Goal: Information Seeking & Learning: Learn about a topic

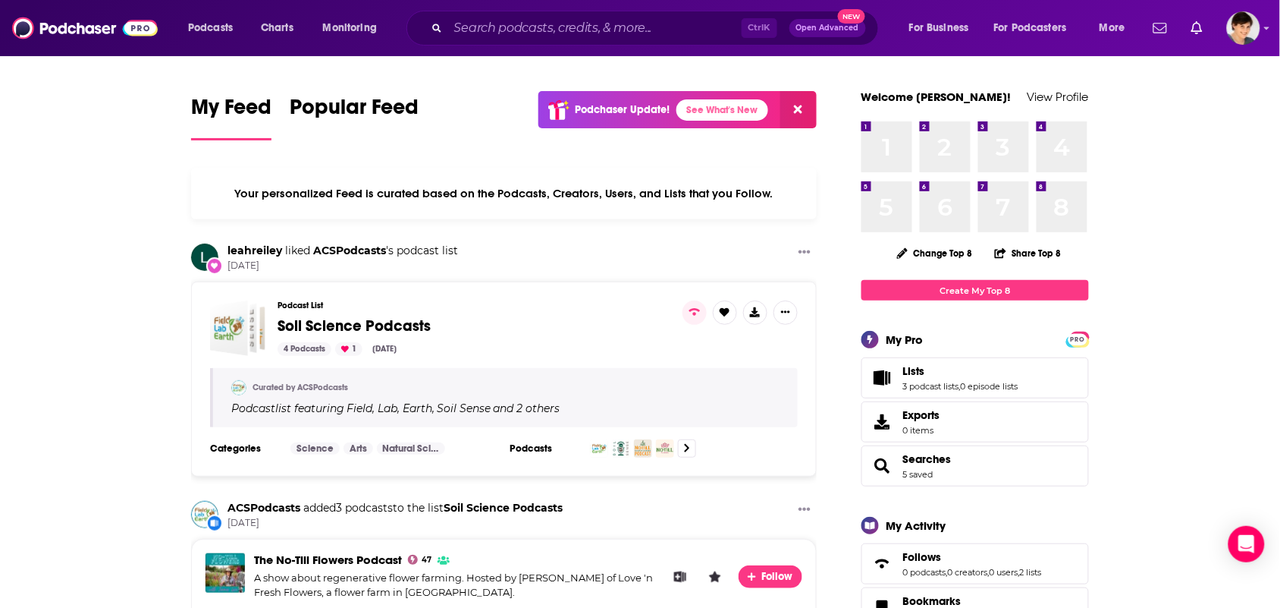
click at [601, 50] on div "Podcasts Charts Monitoring Ctrl K Open Advanced New For Business For Podcasters…" at bounding box center [640, 28] width 1280 height 56
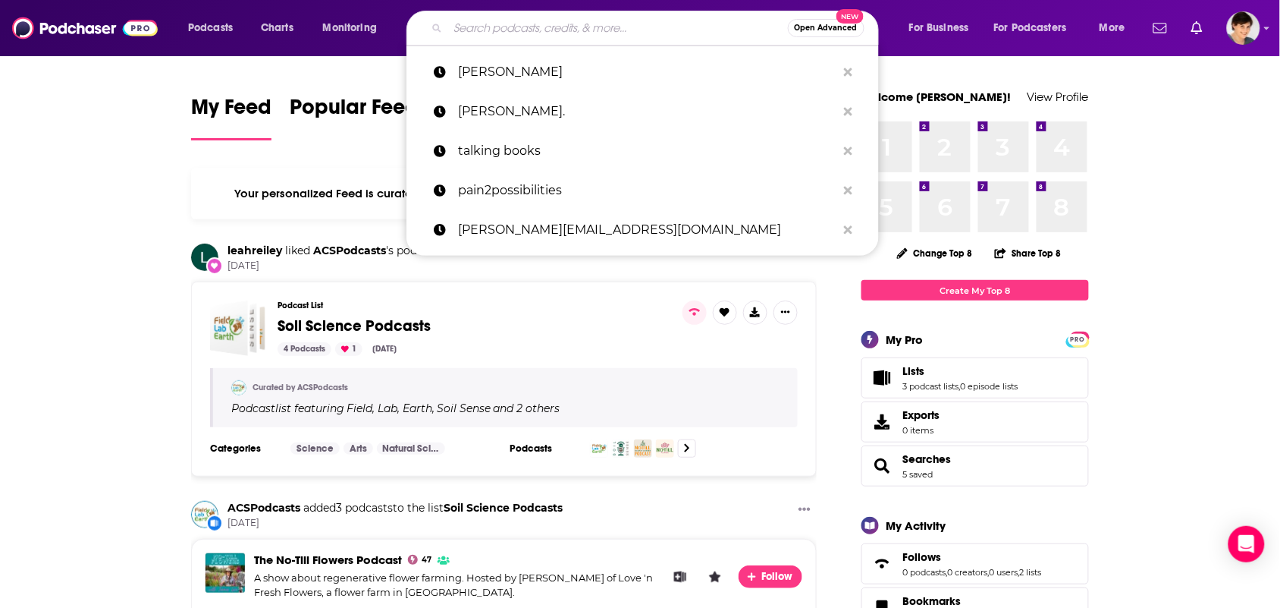
click at [598, 33] on input "Search podcasts, credits, & more..." at bounding box center [618, 28] width 340 height 24
paste input "Animation Happy Hour"
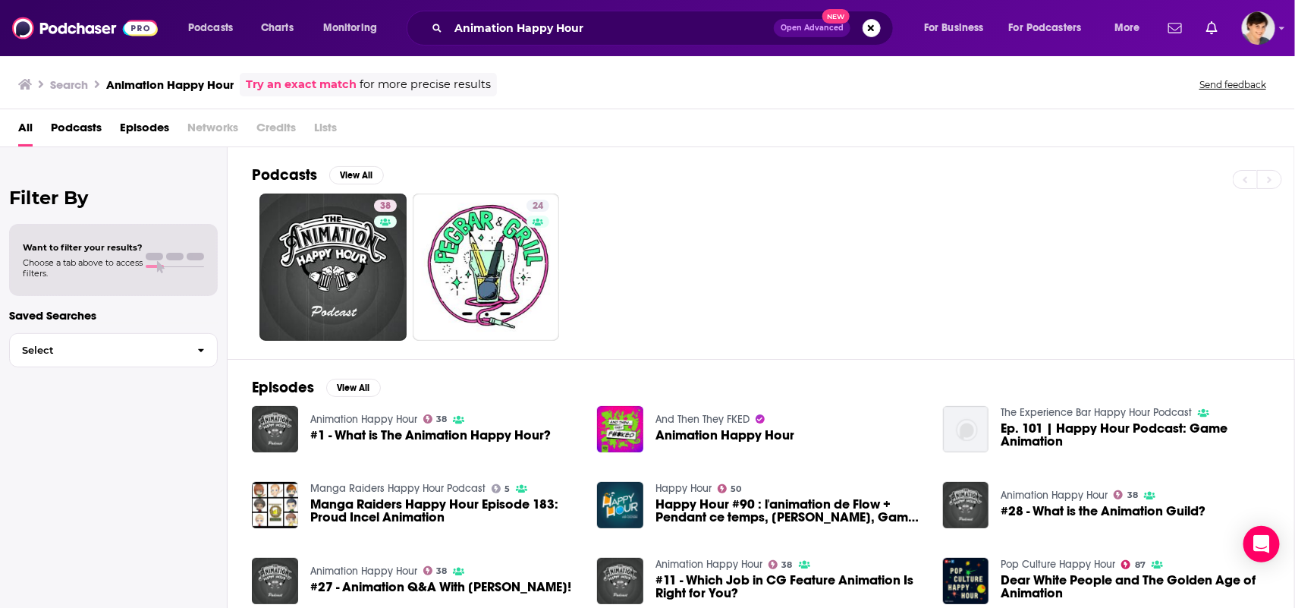
click at [594, 9] on div "Podcasts Charts Monitoring Animation Happy Hour Open Advanced New For Business …" at bounding box center [647, 28] width 1295 height 56
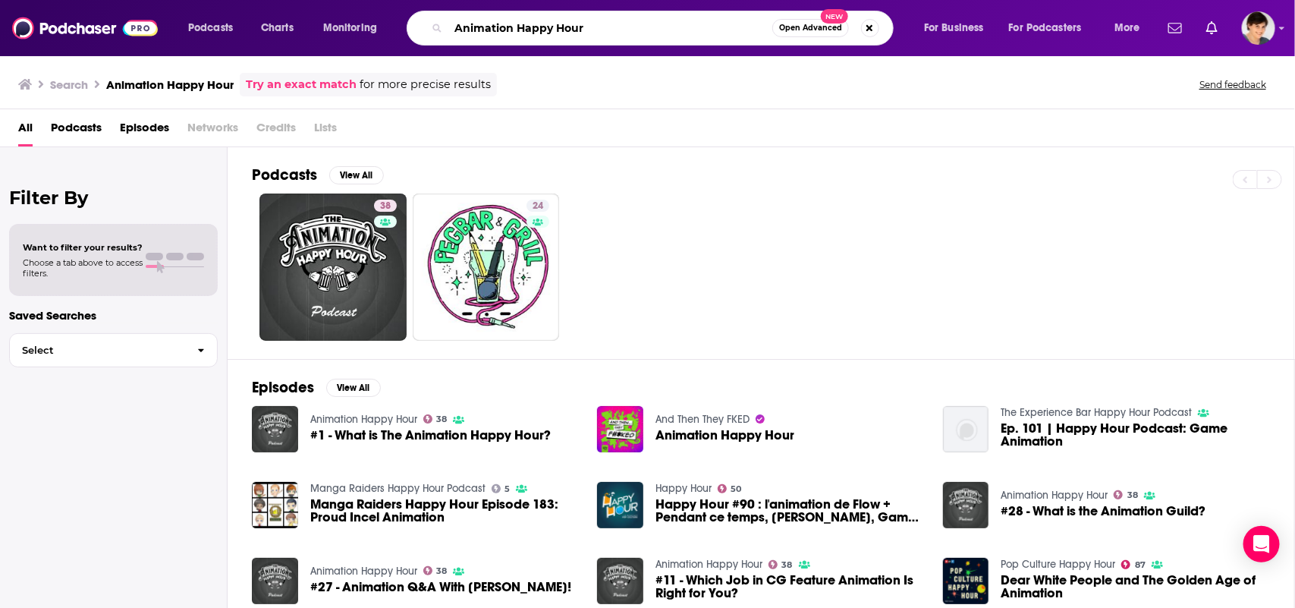
click at [576, 17] on input "Animation Happy Hour" at bounding box center [610, 28] width 324 height 24
paste input "The Filmcast"
type input "The Filmcast"
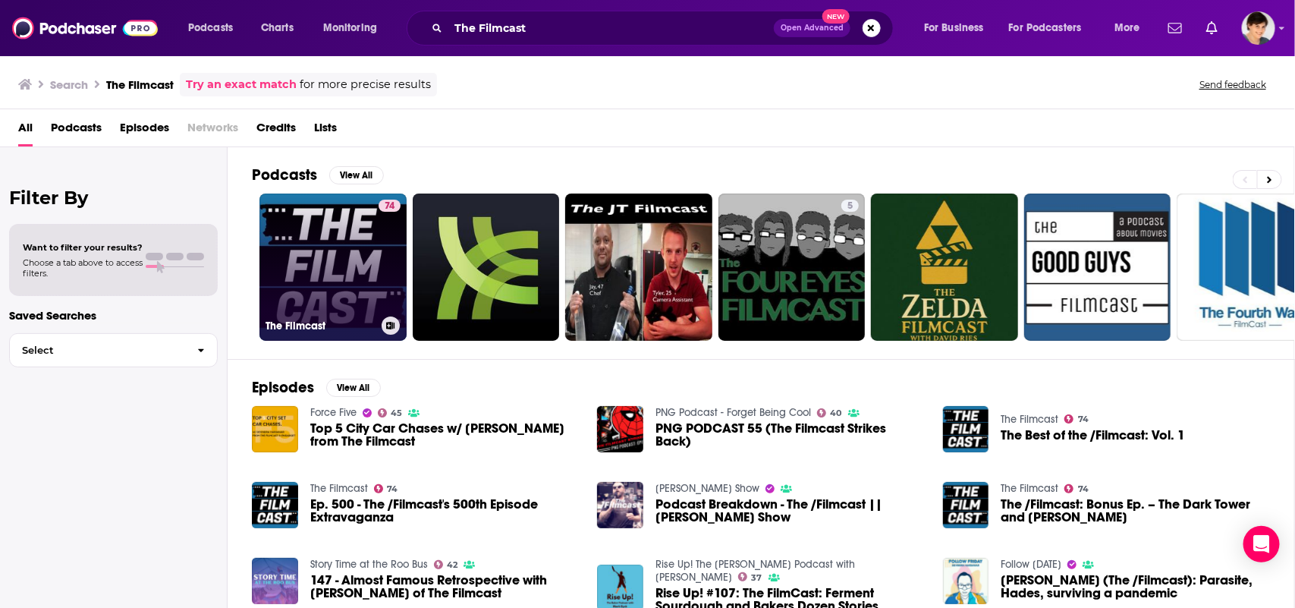
click at [342, 265] on link "74 The Filmcast" at bounding box center [332, 266] width 147 height 147
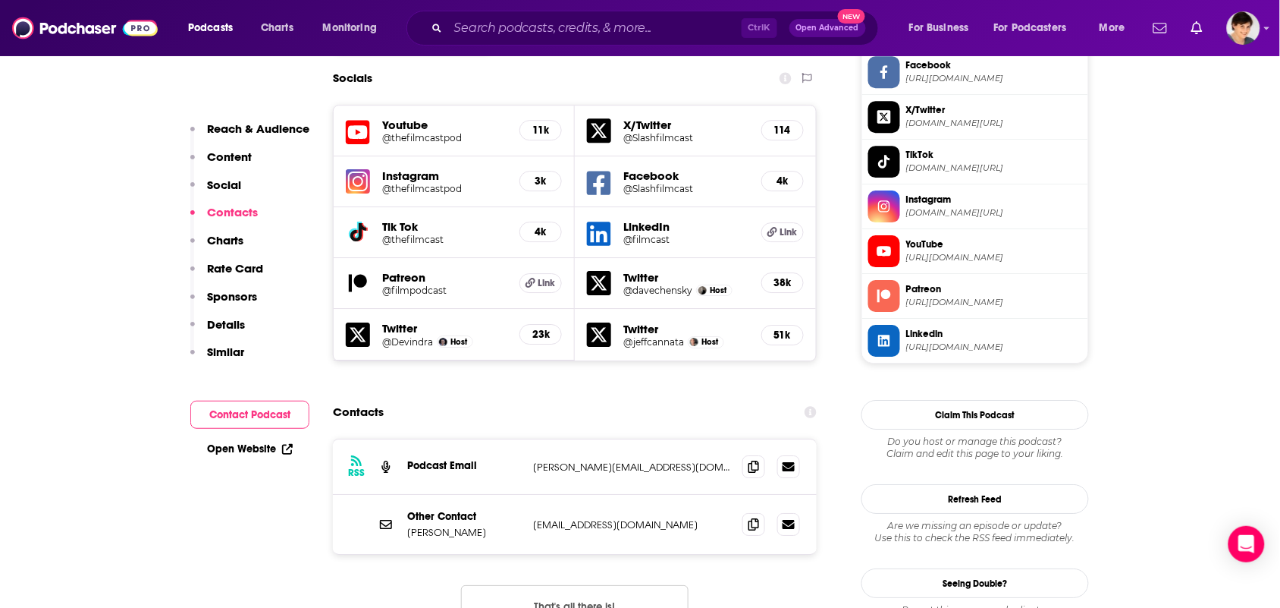
scroll to position [1612, 0]
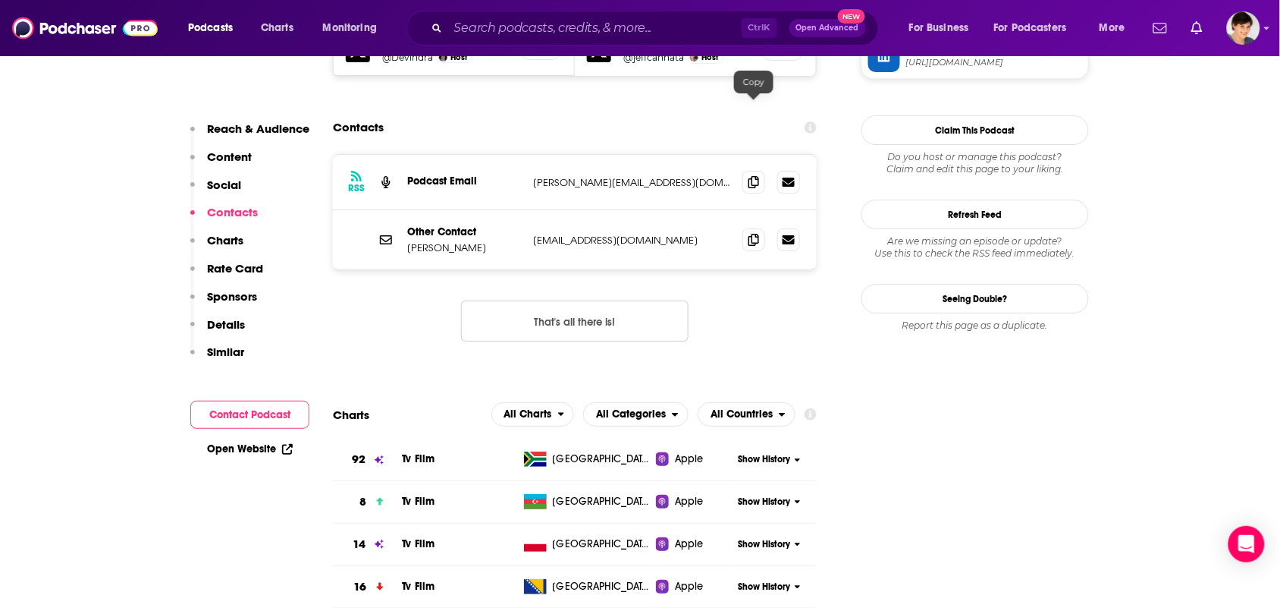
click at [765, 171] on div at bounding box center [772, 182] width 58 height 23
click at [749, 155] on div "RSS Podcast Email davechen@davechen.net davechen@davechen.net" at bounding box center [575, 182] width 484 height 55
click at [751, 175] on icon at bounding box center [754, 181] width 11 height 12
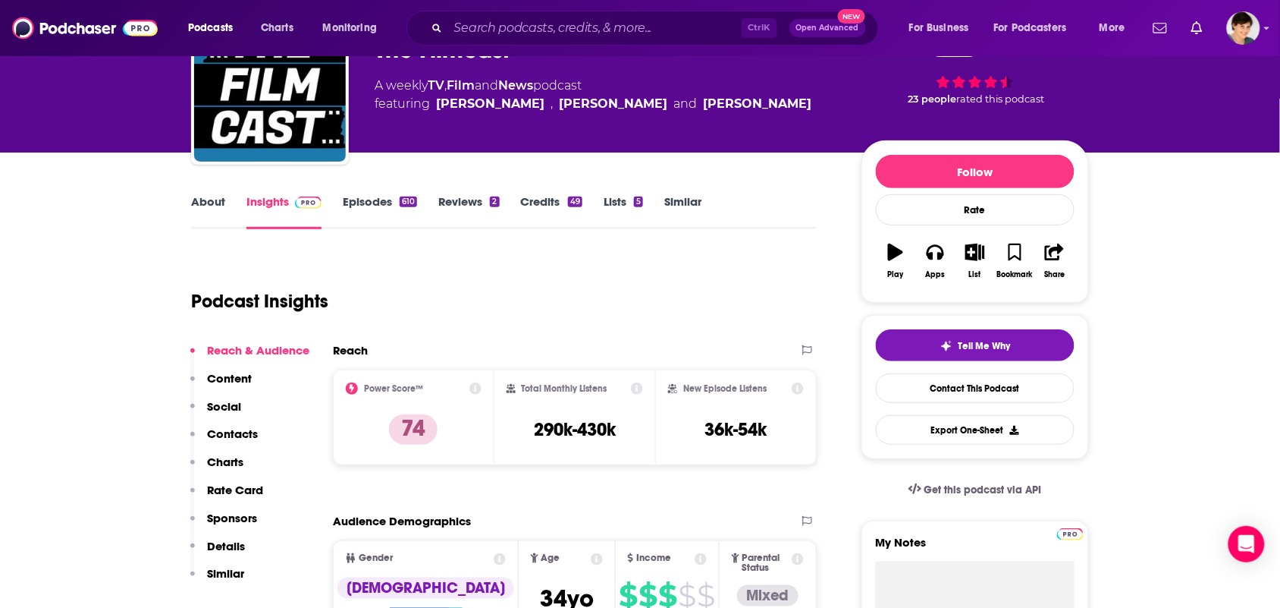
scroll to position [0, 0]
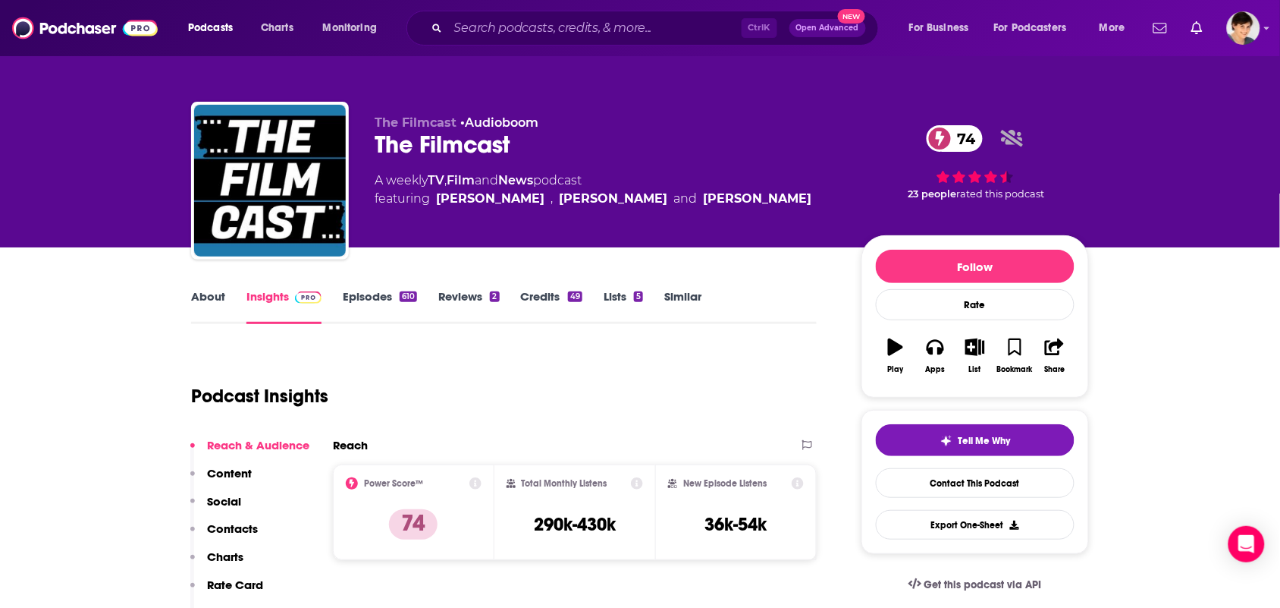
click at [216, 304] on link "About" at bounding box center [208, 306] width 34 height 35
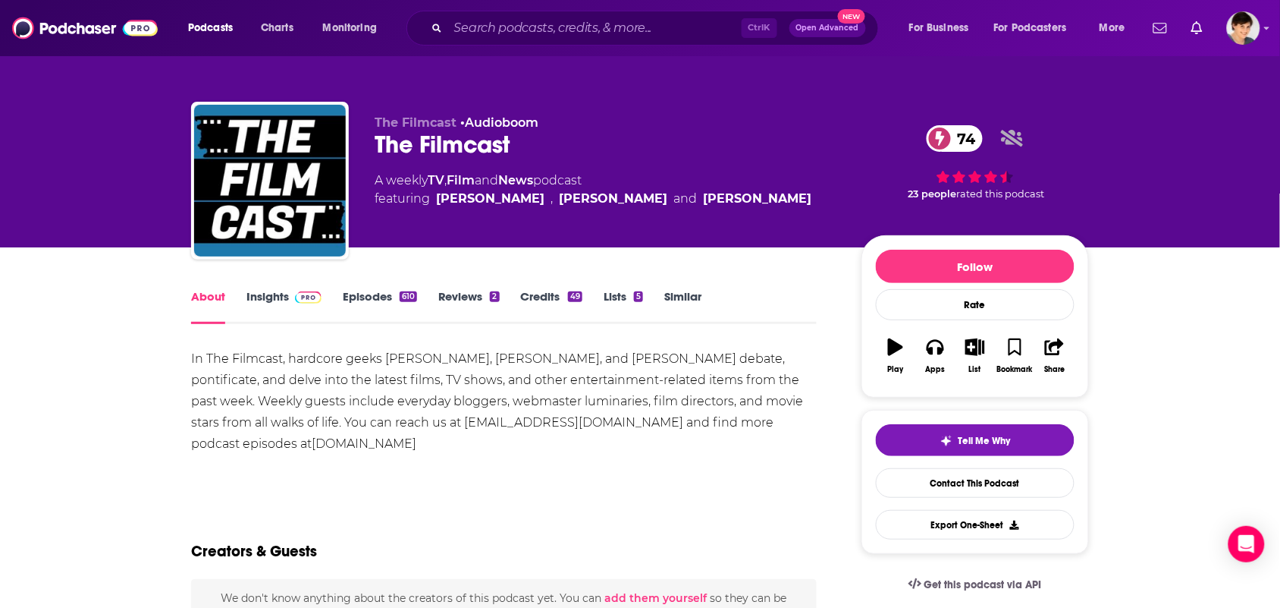
click at [365, 300] on link "Episodes 610" at bounding box center [380, 306] width 74 height 35
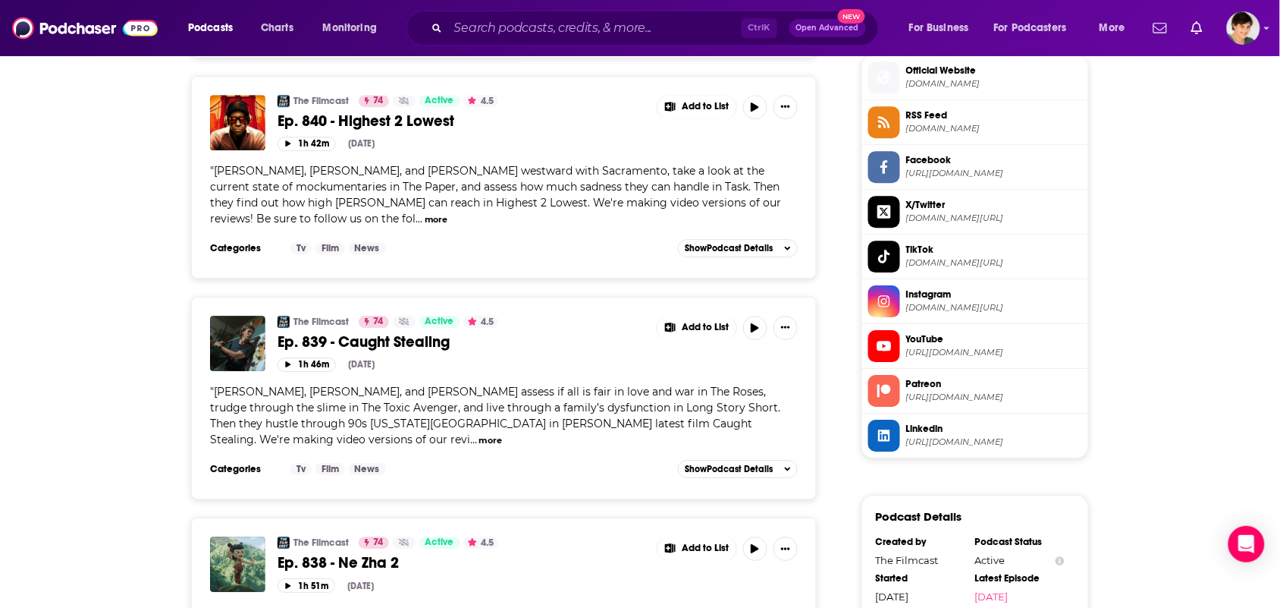
scroll to position [1517, 0]
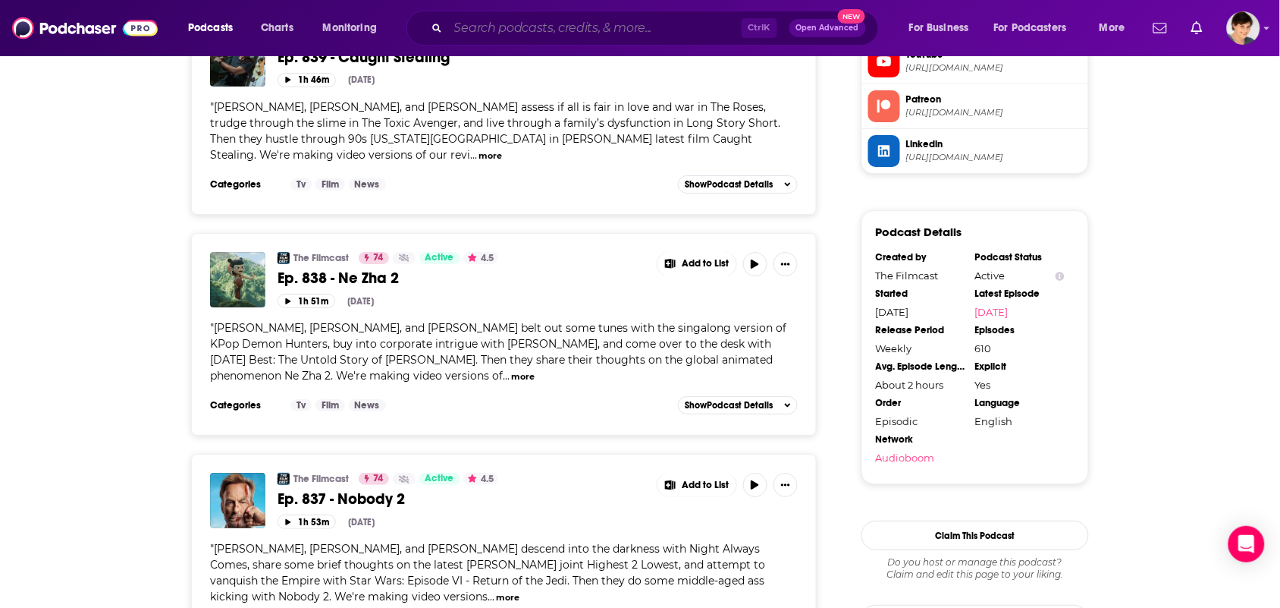
click at [537, 36] on input "Search podcasts, credits, & more..." at bounding box center [595, 28] width 294 height 24
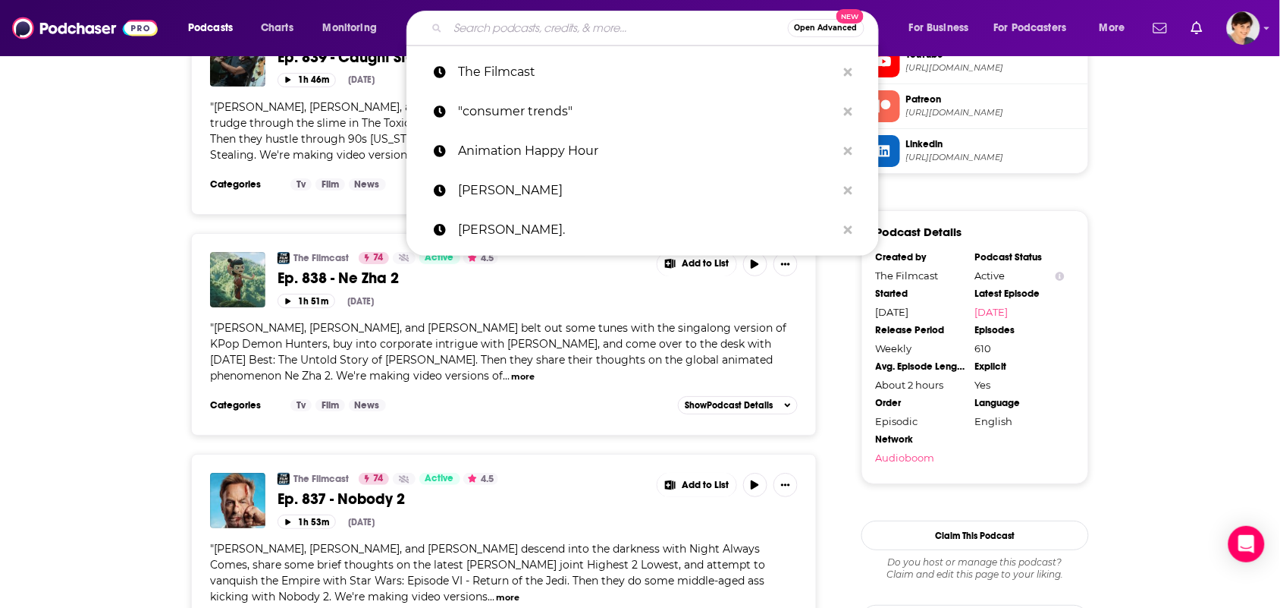
paste input "Film Weekly"
type input "Film Weekly"
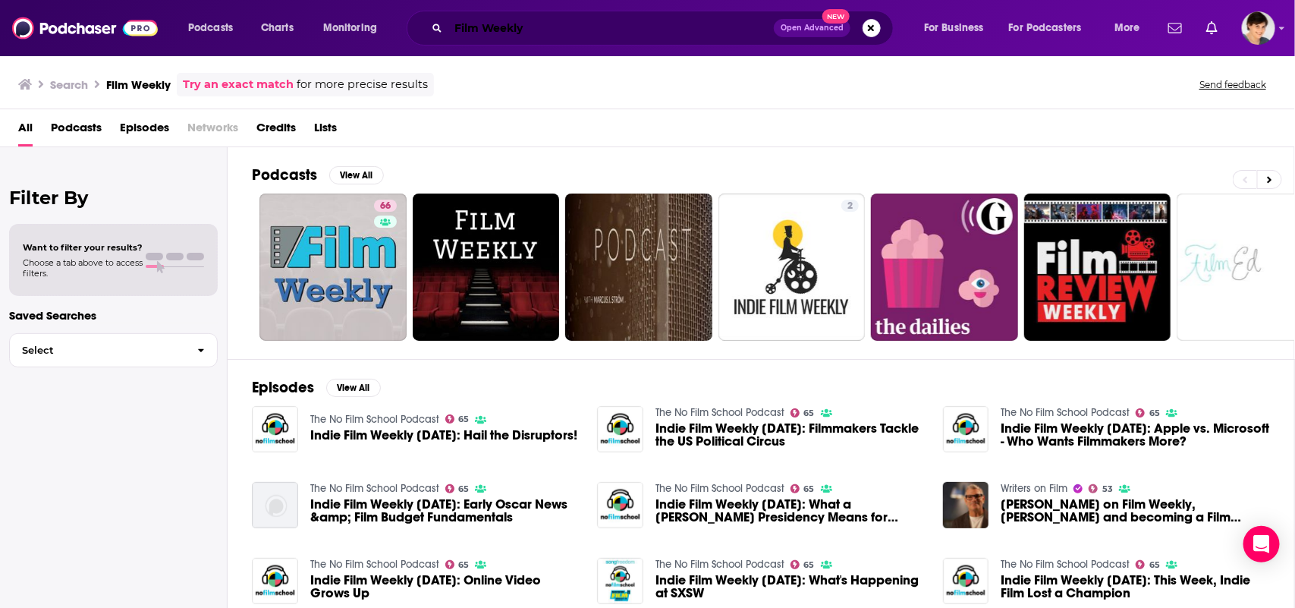
click at [703, 25] on input "Film Weekly" at bounding box center [610, 28] width 325 height 24
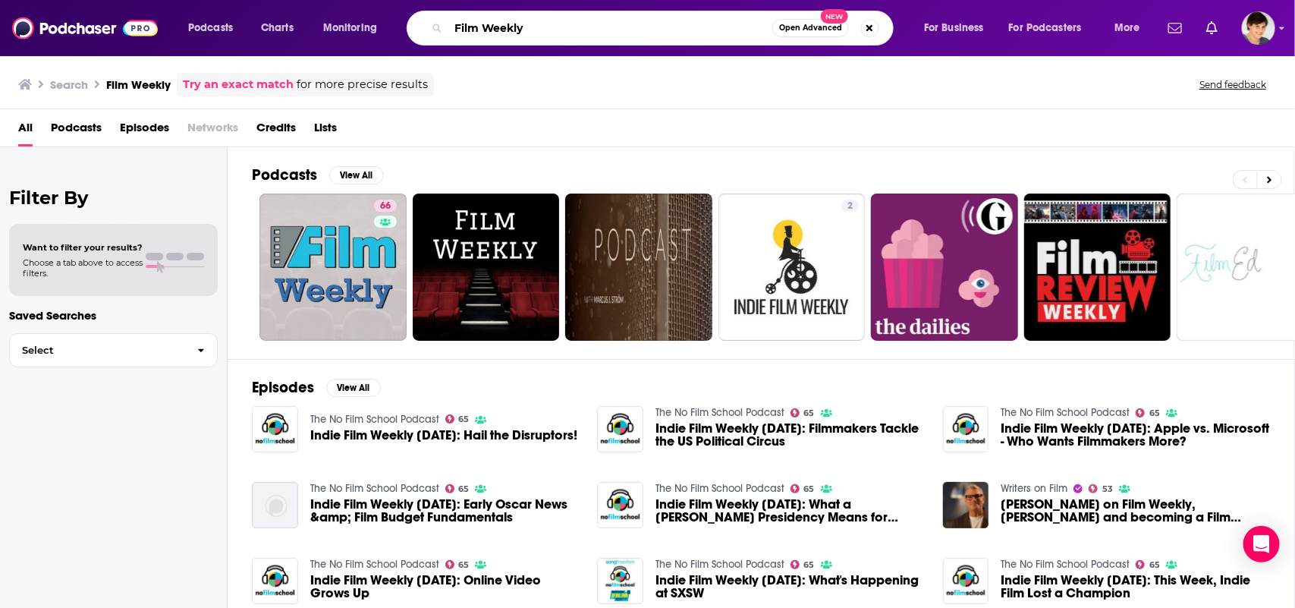
click at [703, 25] on input "Film Weekly" at bounding box center [610, 28] width 324 height 24
paste input "Creators Society Animation Podcast"
type input "Creators Society Animation Podcast"
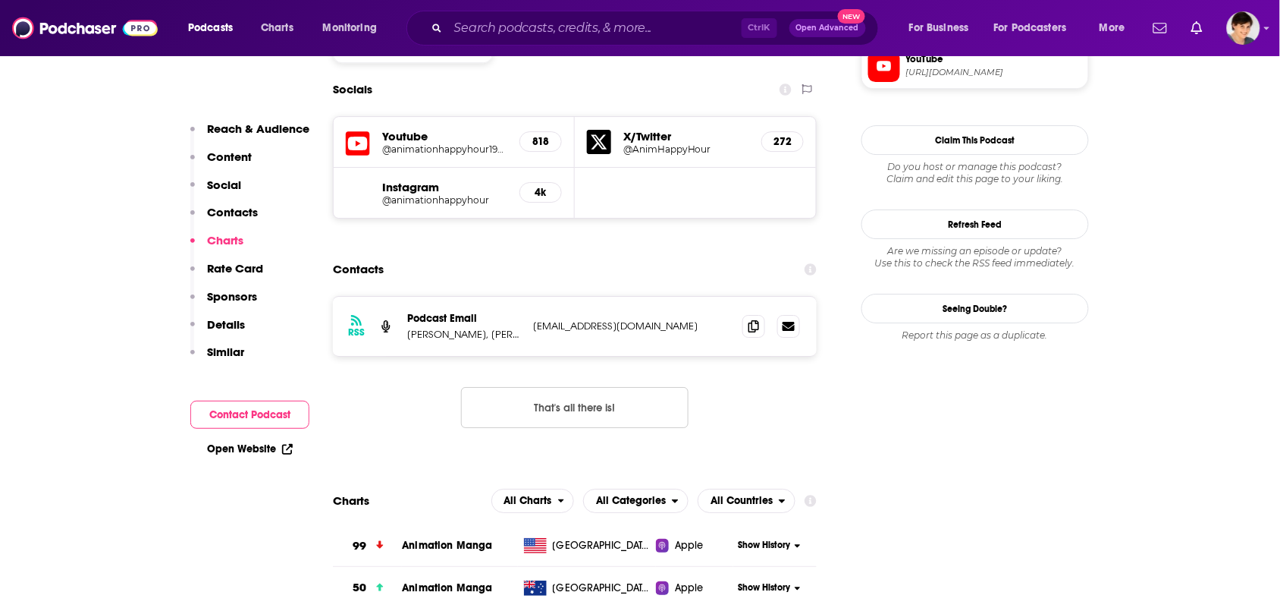
scroll to position [1422, 0]
click at [752, 297] on div "RSS Podcast Email [PERSON_NAME], [PERSON_NAME], [PERSON_NAME] [EMAIL_ADDRESS][D…" at bounding box center [575, 326] width 484 height 59
click at [752, 315] on span at bounding box center [754, 326] width 23 height 23
click at [759, 315] on span at bounding box center [754, 326] width 23 height 23
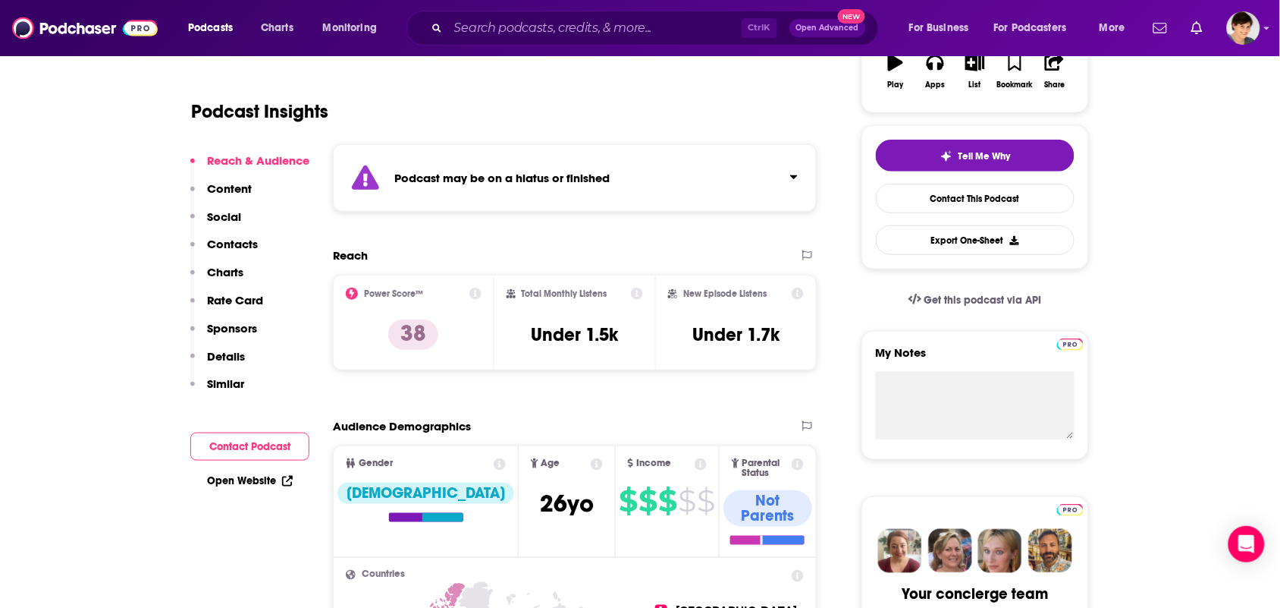
scroll to position [0, 0]
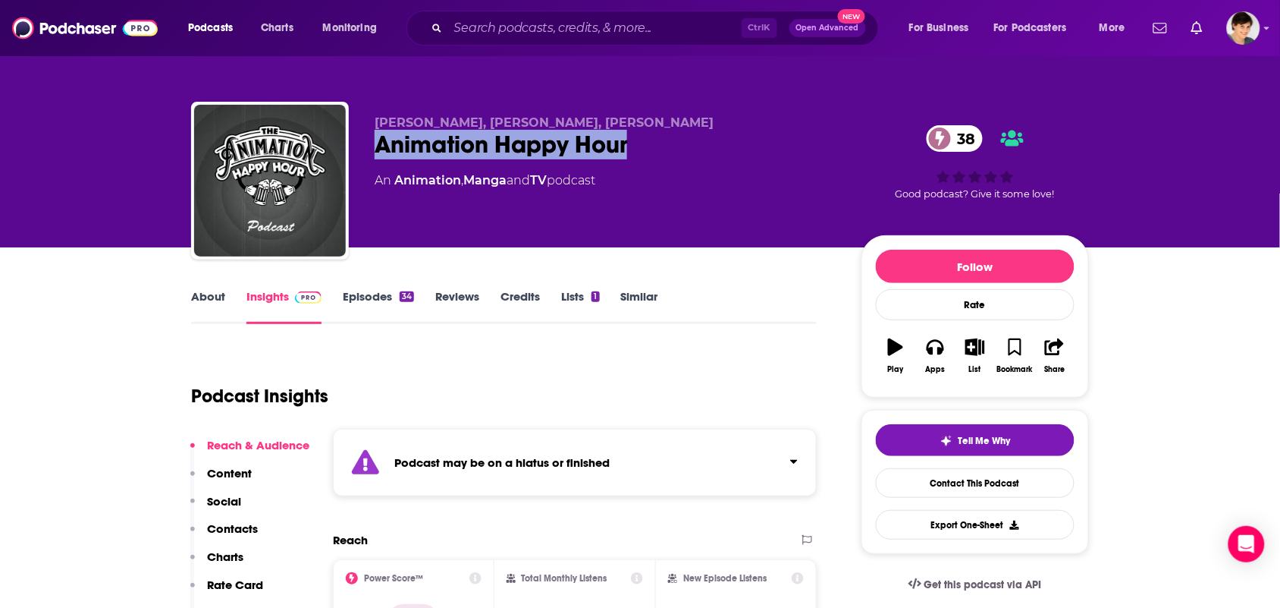
drag, startPoint x: 649, startPoint y: 146, endPoint x: 377, endPoint y: 152, distance: 272.4
click at [377, 149] on div "Animation Happy Hour 38" at bounding box center [606, 145] width 463 height 30
copy h2 "Animation Happy Hour"
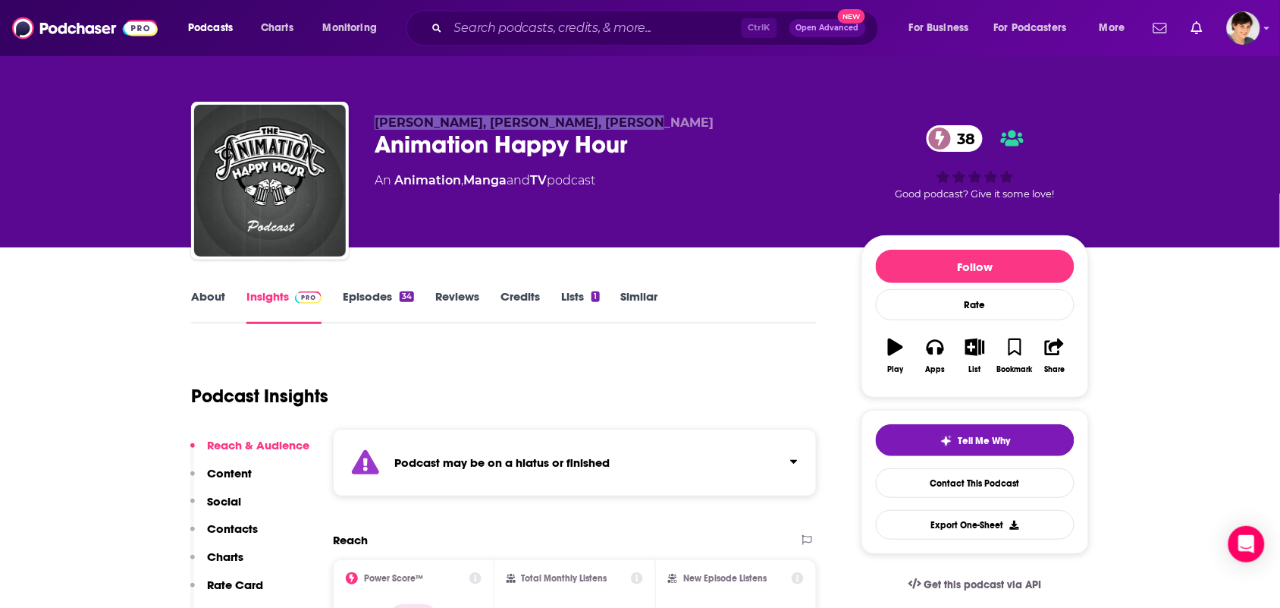
drag, startPoint x: 679, startPoint y: 118, endPoint x: 545, endPoint y: 11, distance: 171.6
click at [375, 127] on p "Garrett Lewis, Katie Low, Ben Girmann" at bounding box center [606, 122] width 463 height 14
copy span "Garrett Lewis, Katie Low, Ben Girmann"
drag, startPoint x: 554, startPoint y: 183, endPoint x: 444, endPoint y: 103, distance: 135.8
click at [396, 184] on div "An Animation , Manga and TV podcast" at bounding box center [485, 180] width 221 height 18
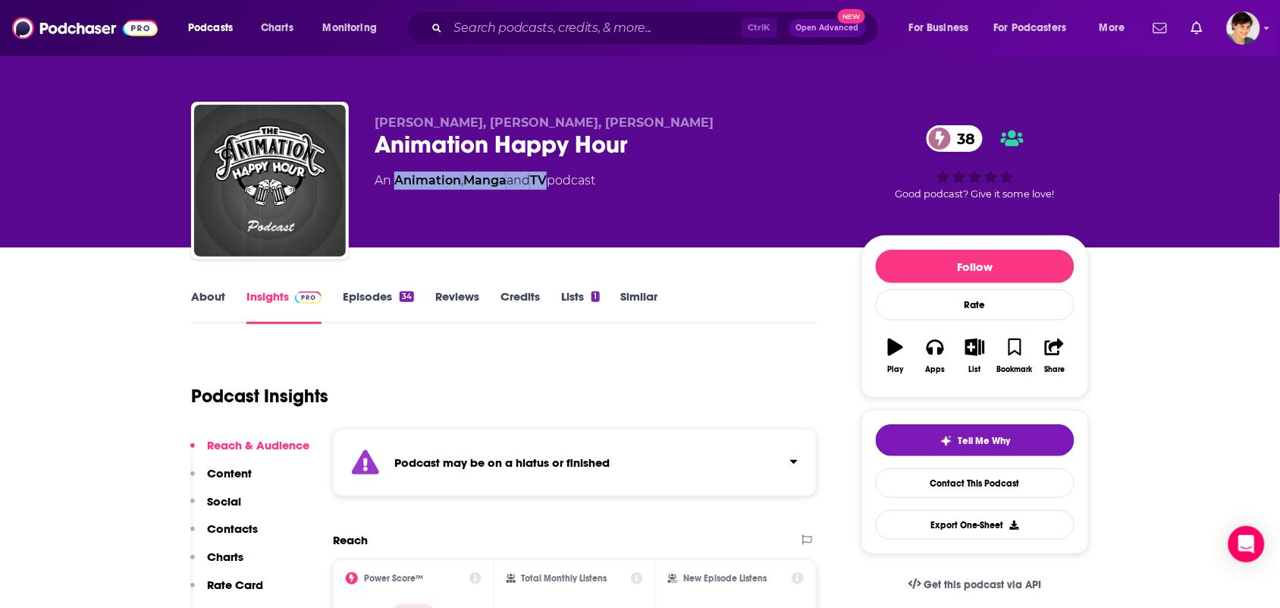
copy div "Animation , Manga and TV"
click at [195, 304] on link "About" at bounding box center [208, 306] width 34 height 35
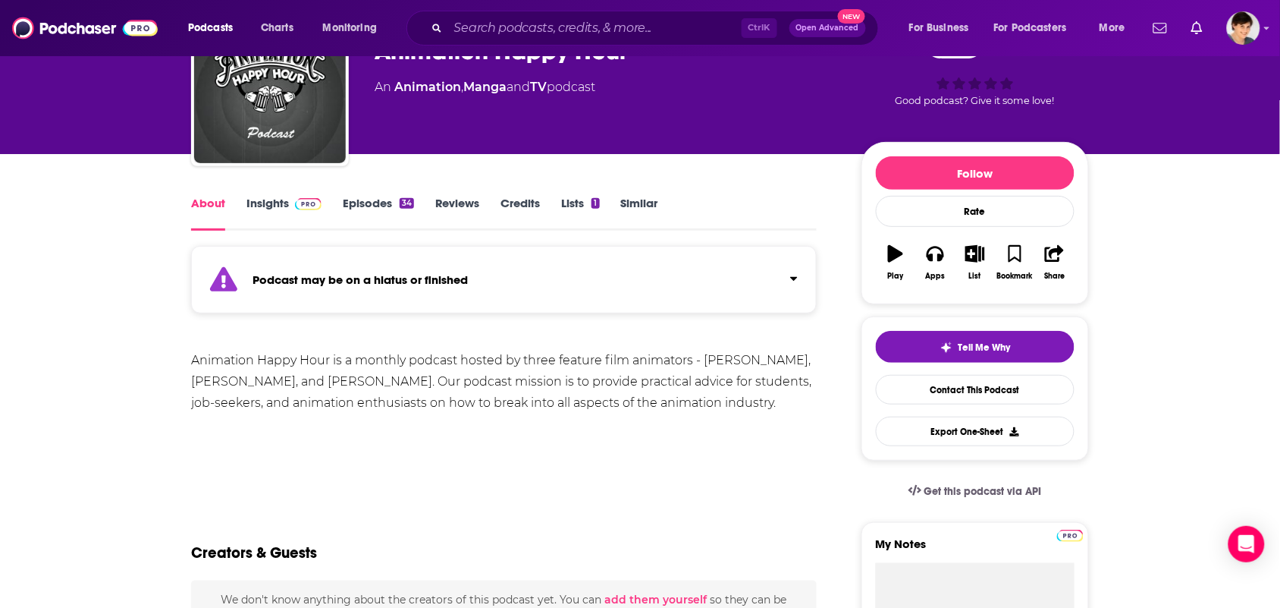
scroll to position [95, 0]
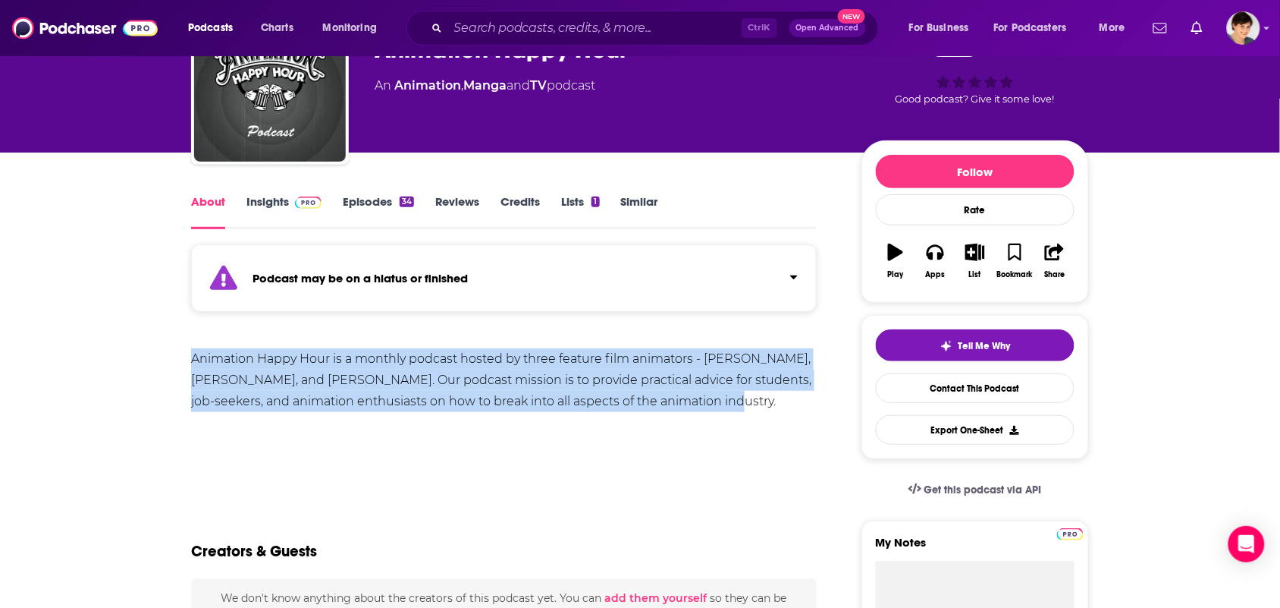
drag, startPoint x: 721, startPoint y: 403, endPoint x: 267, endPoint y: 243, distance: 480.7
copy div "Animation Happy Hour is a monthly podcast hosted by three feature film animator…"
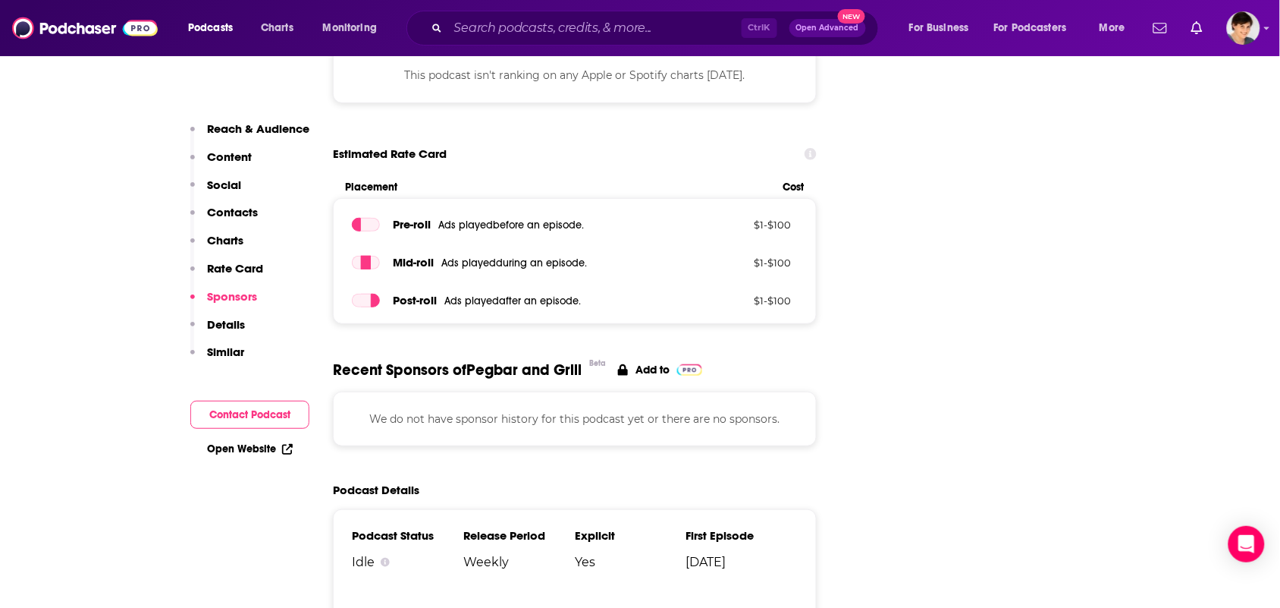
scroll to position [1896, 0]
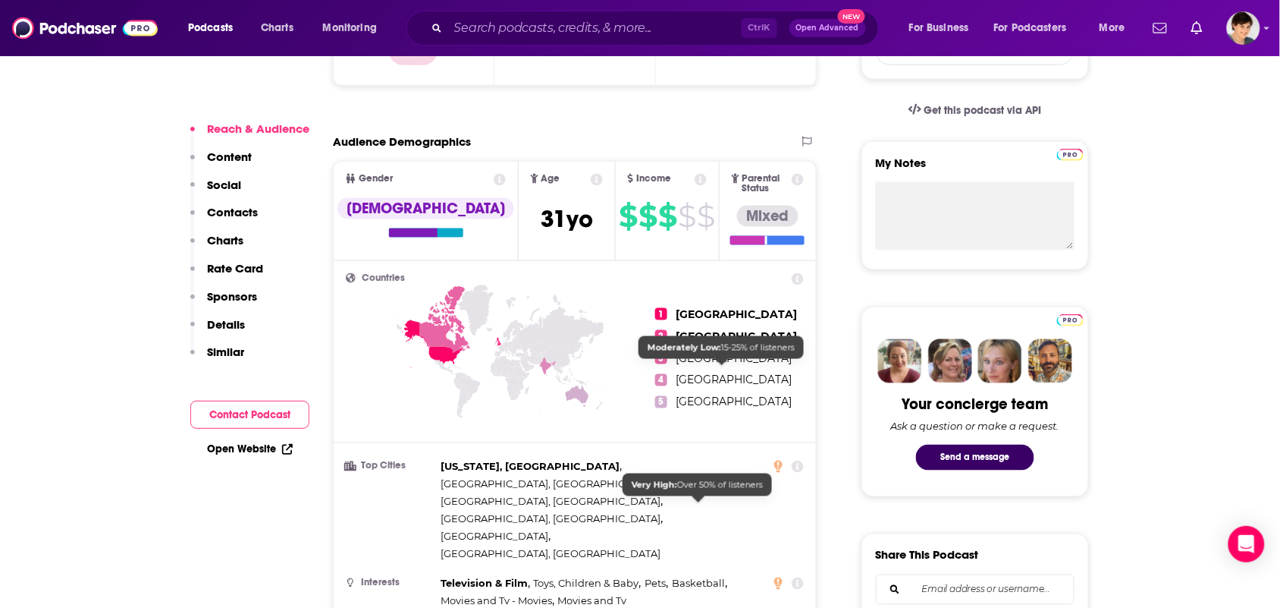
scroll to position [1043, 0]
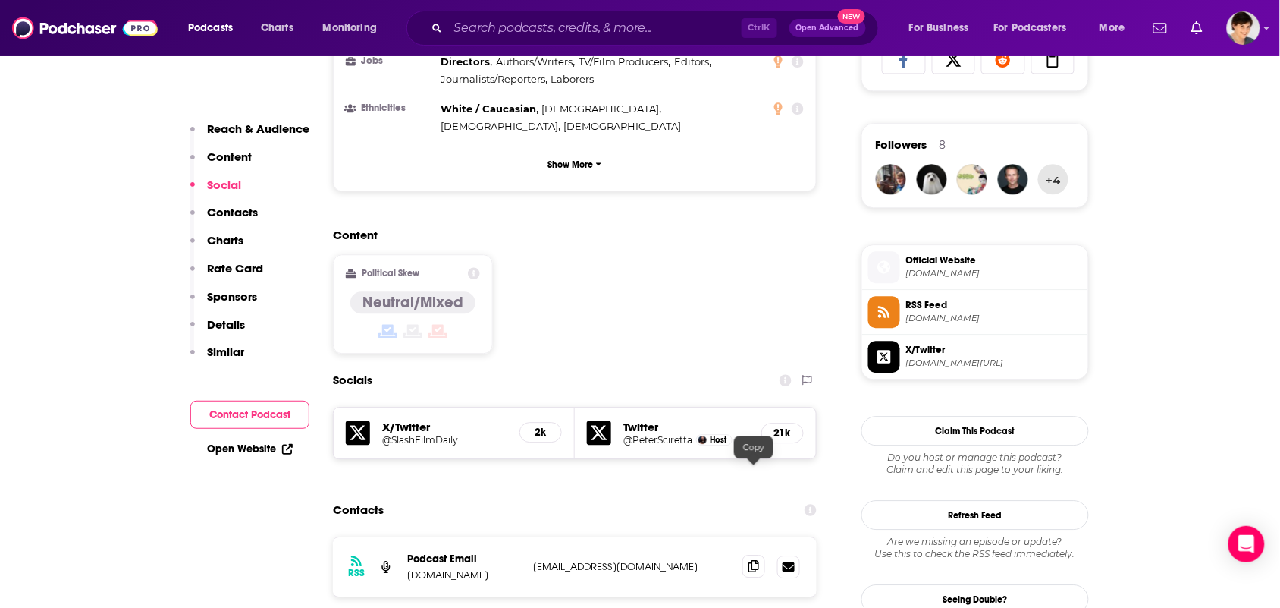
click at [758, 560] on icon at bounding box center [754, 566] width 11 height 12
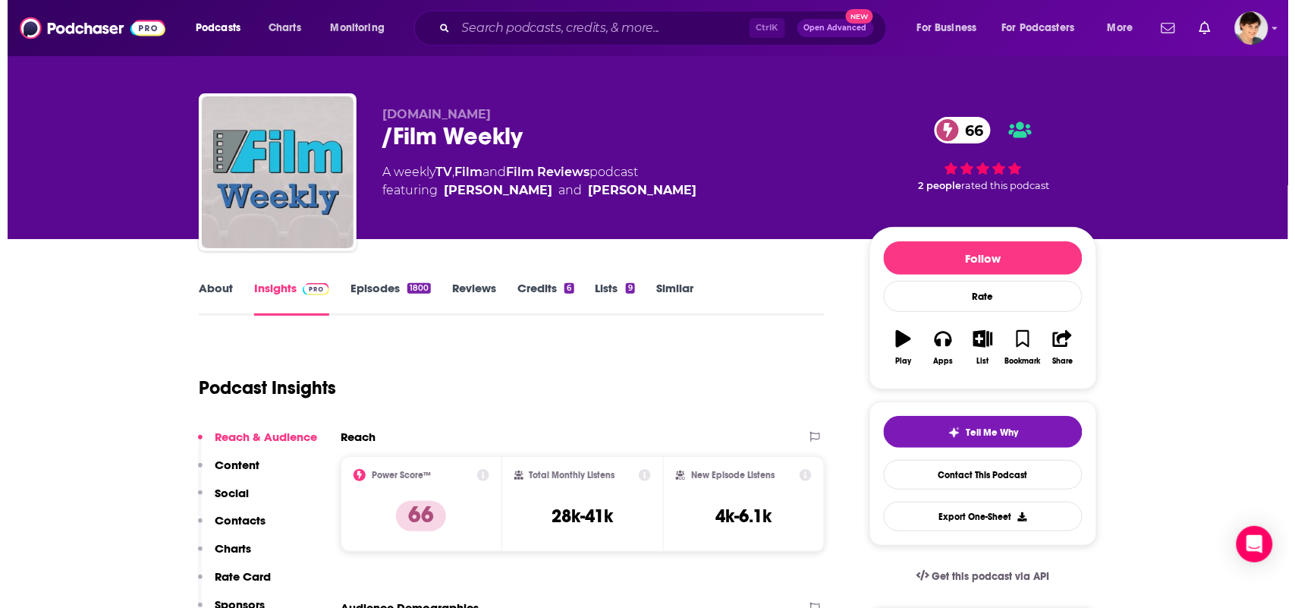
scroll to position [0, 0]
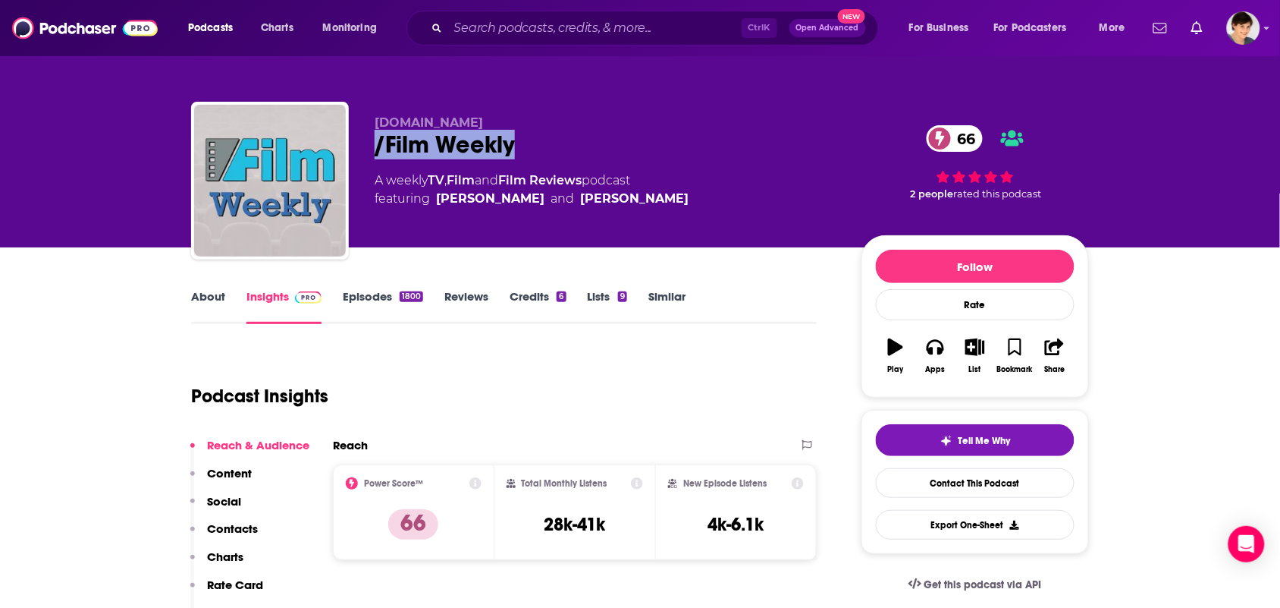
drag, startPoint x: 518, startPoint y: 149, endPoint x: 385, endPoint y: 141, distance: 133.8
click at [373, 149] on div "SlashFilm.com /Film Weekly 66 A weekly TV , Film and Film Reviews podcast featu…" at bounding box center [640, 184] width 898 height 164
copy h2 "/Film Weekly"
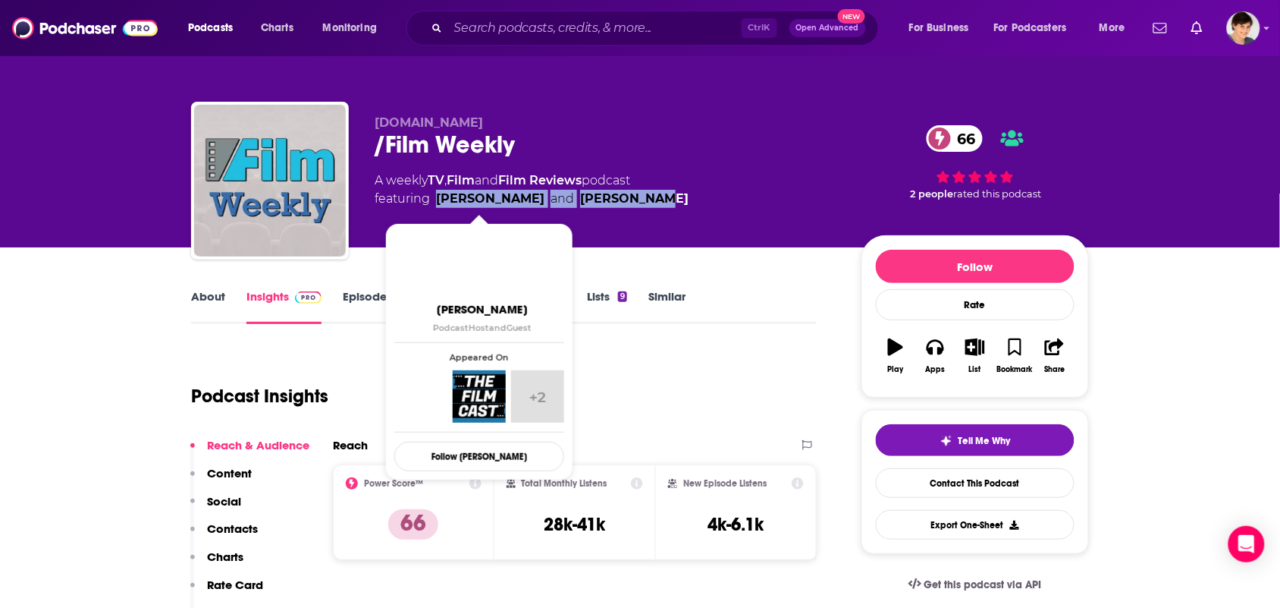
drag, startPoint x: 658, startPoint y: 205, endPoint x: 436, endPoint y: 199, distance: 221.6
click at [436, 199] on div "A weekly TV , Film and Film Reviews podcast featuring Peter Sciretta and Ben Pe…" at bounding box center [606, 189] width 463 height 36
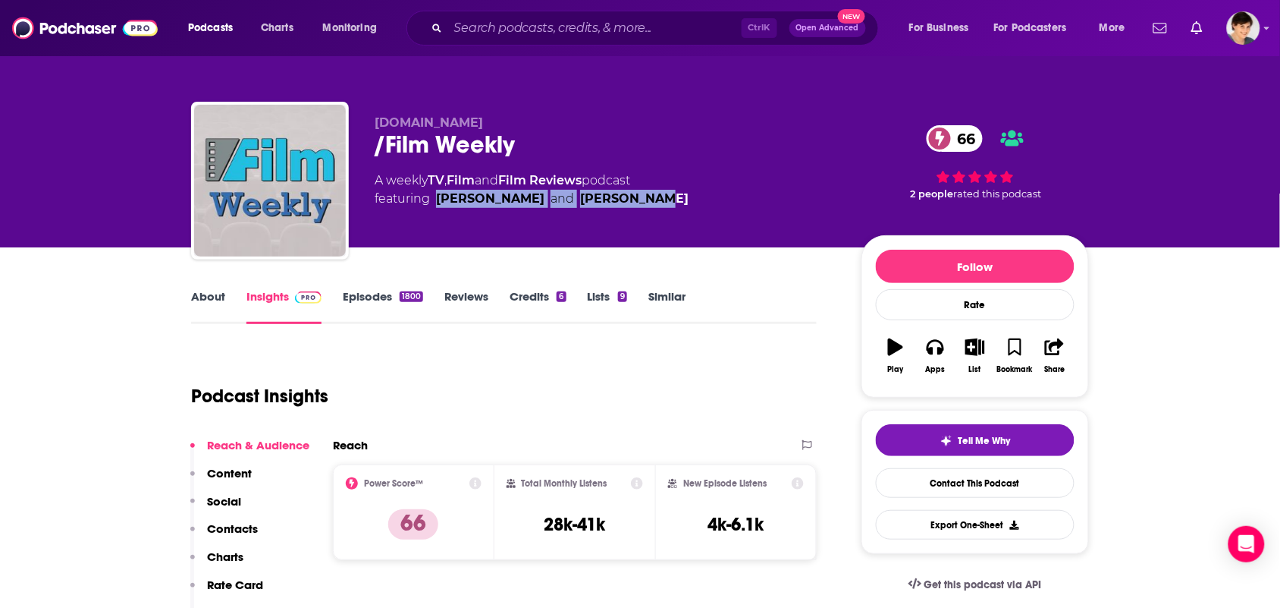
copy span "Peter Sciretta and Ben Pearson"
drag, startPoint x: 593, startPoint y: 184, endPoint x: 434, endPoint y: 174, distance: 159.6
click at [434, 174] on div "A weekly TV , Film and Film Reviews podcast featuring Peter Sciretta and Ben Pe…" at bounding box center [532, 189] width 314 height 36
copy div "TV , Film and Film Reviews"
click at [206, 302] on link "About" at bounding box center [208, 306] width 34 height 35
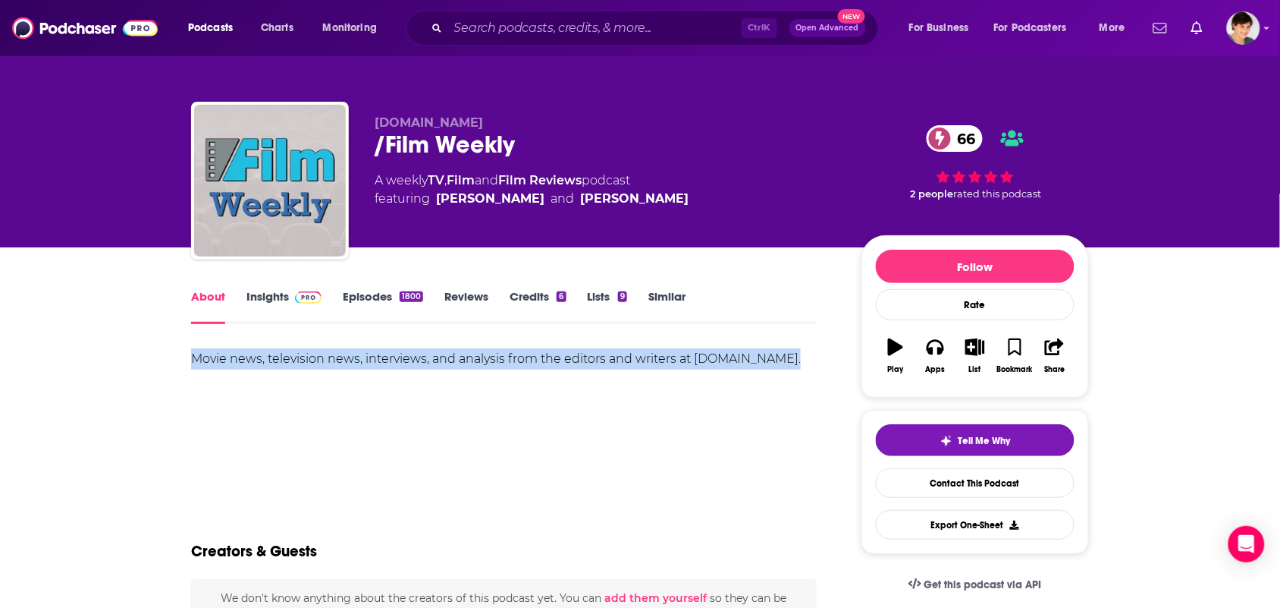
drag, startPoint x: 812, startPoint y: 361, endPoint x: 159, endPoint y: 368, distance: 653.1
copy div "Movie news, television news, interviews, and analysis from the editors and writ…"
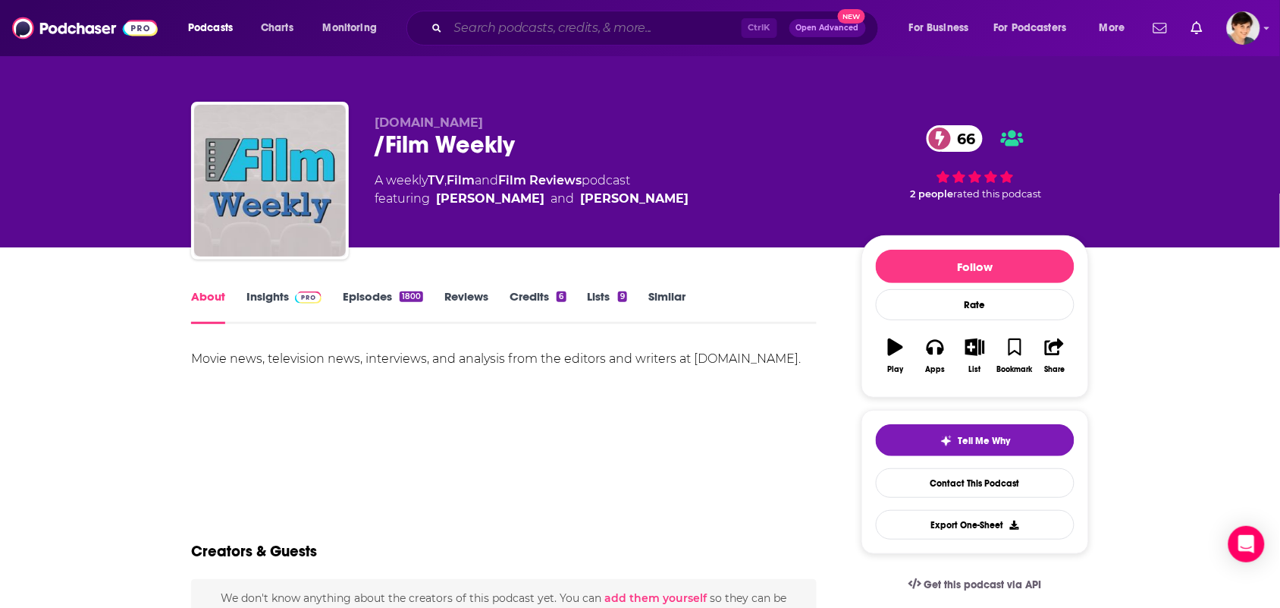
click at [593, 27] on input "Search podcasts, credits, & more..." at bounding box center [595, 28] width 294 height 24
paste input "The Projection Booth"
type input "The Projection Booth"
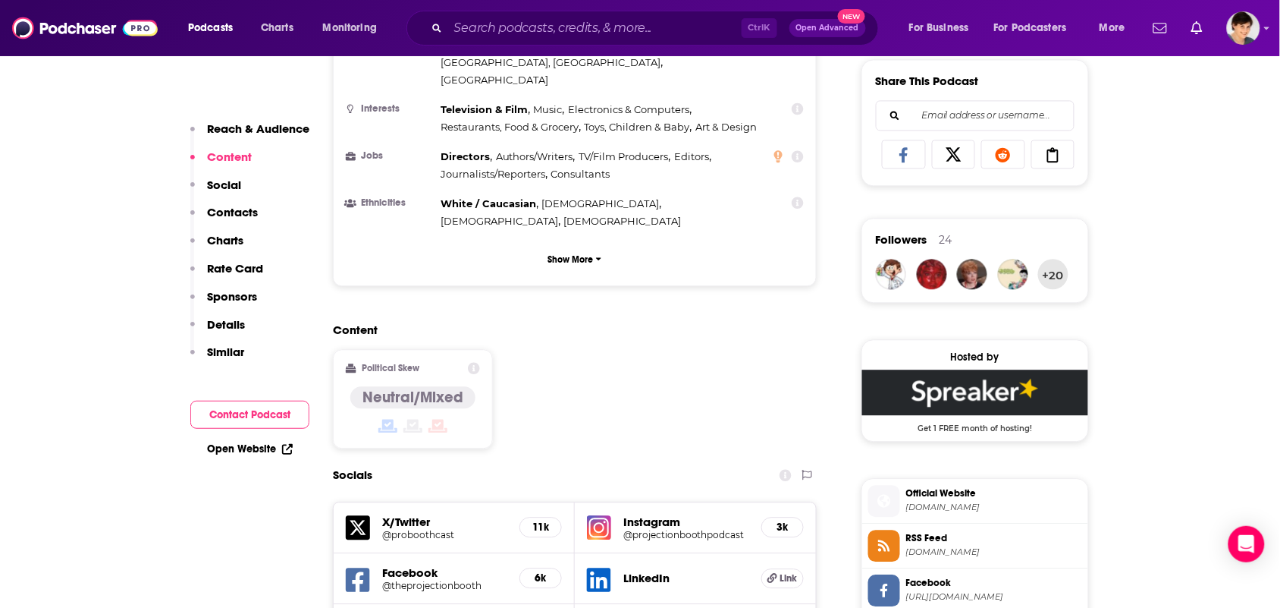
scroll to position [1422, 0]
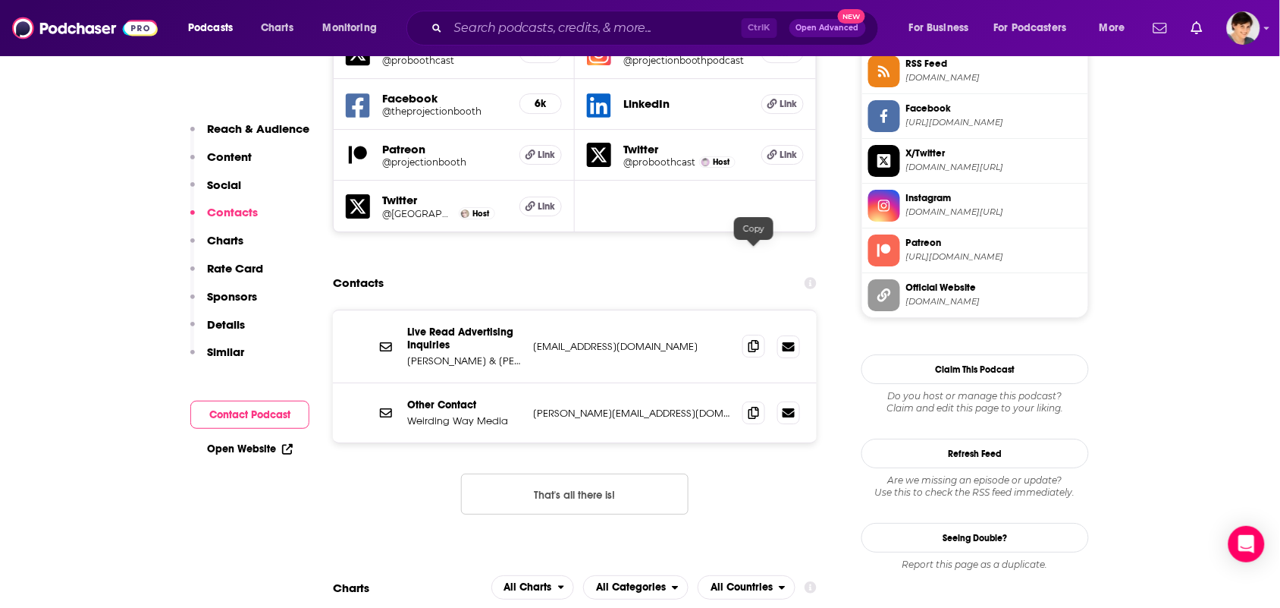
click at [764, 334] on span at bounding box center [754, 345] width 23 height 23
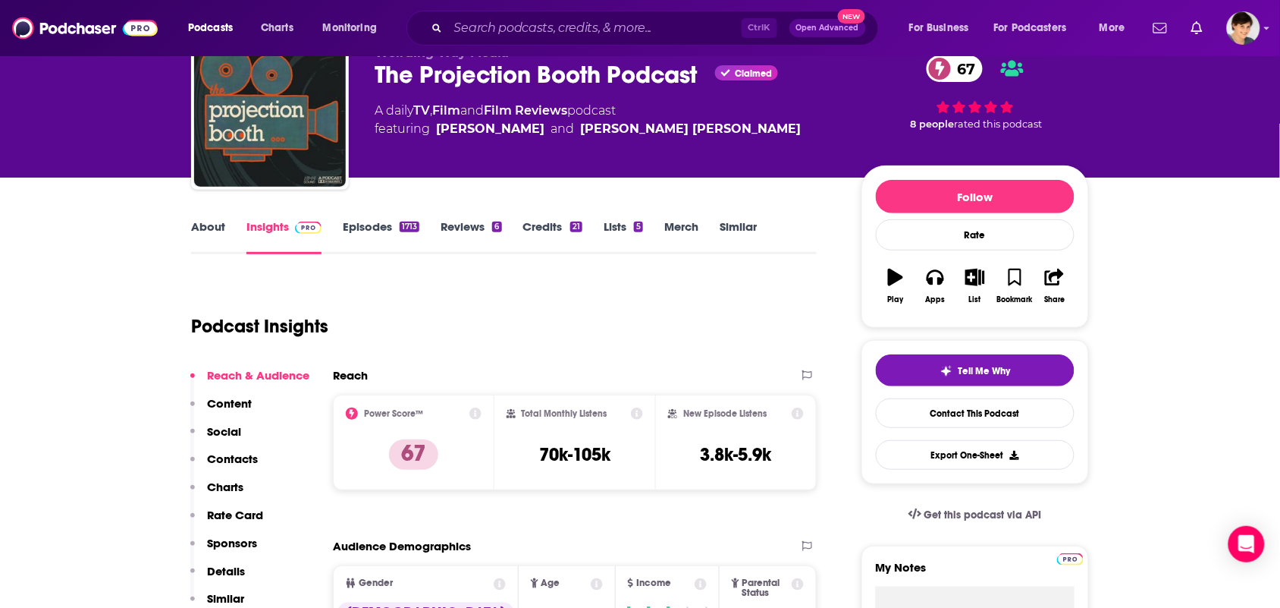
scroll to position [0, 0]
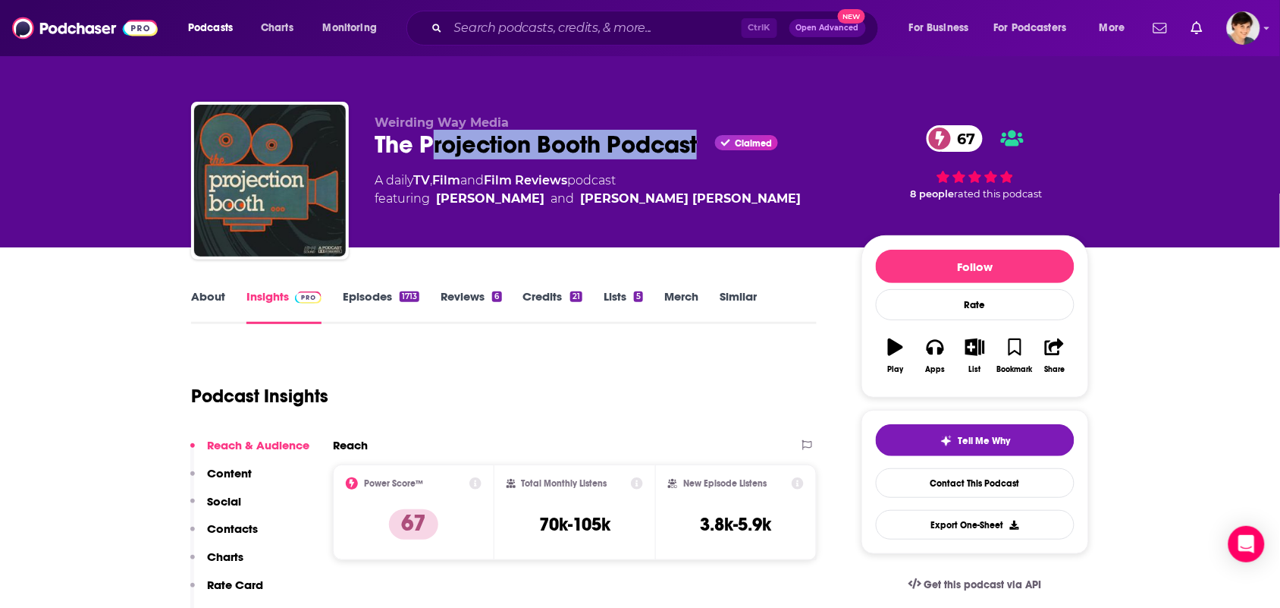
drag, startPoint x: 702, startPoint y: 146, endPoint x: 418, endPoint y: 135, distance: 284.7
click at [425, 135] on div "The Projection Booth Podcast Claimed 67" at bounding box center [606, 145] width 463 height 30
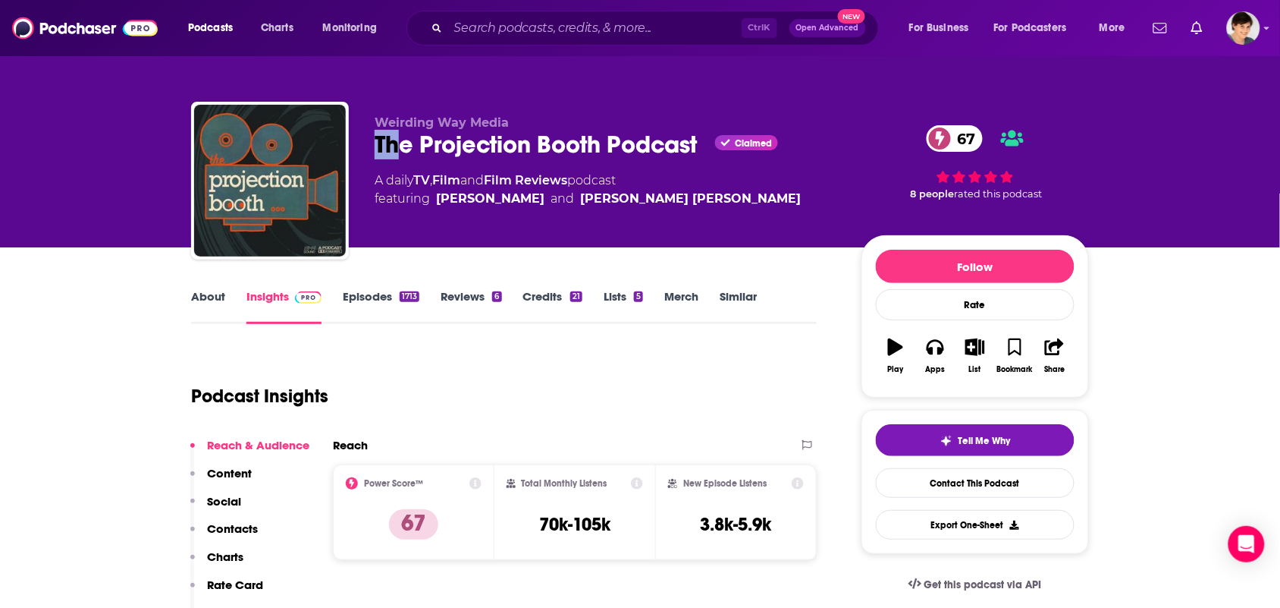
drag, startPoint x: 397, startPoint y: 137, endPoint x: 369, endPoint y: 150, distance: 31.2
click at [368, 150] on div "Weirding Way Media The Projection Booth Podcast Claimed 67 A daily TV , Film an…" at bounding box center [640, 184] width 898 height 164
click at [372, 152] on div "Weirding Way Media The Projection Booth Podcast Claimed 67 A daily TV , Film an…" at bounding box center [640, 184] width 898 height 164
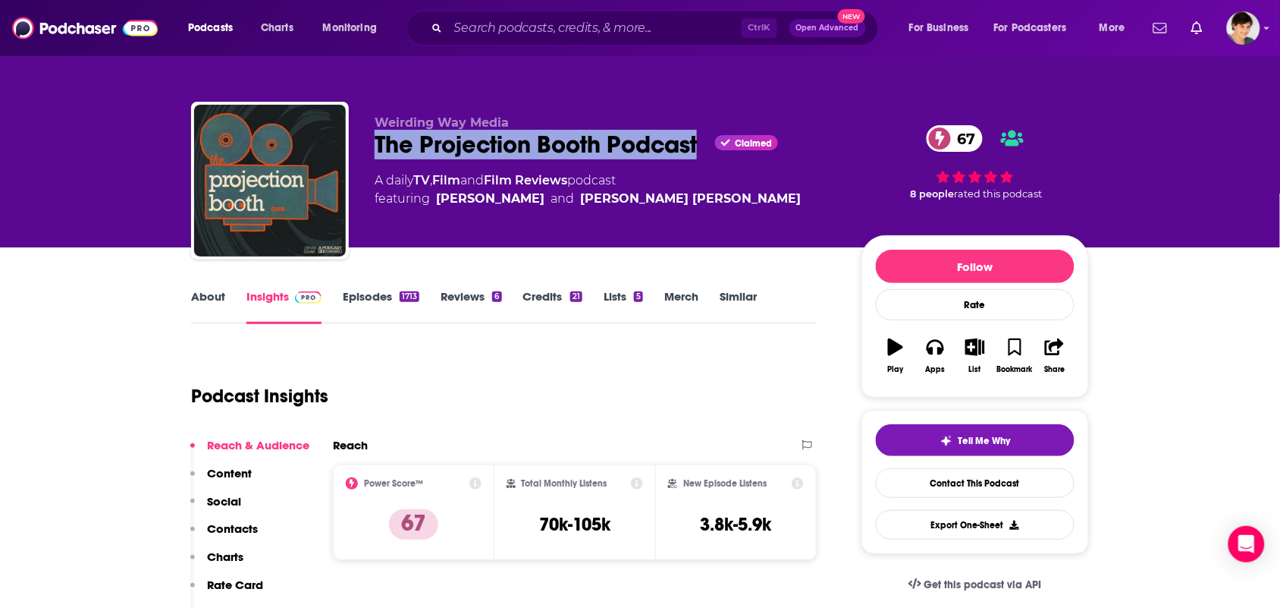
drag, startPoint x: 368, startPoint y: 150, endPoint x: 699, endPoint y: 157, distance: 331.5
click at [699, 157] on div "Weirding Way Media The Projection Booth Podcast Claimed 67 A daily TV , Film an…" at bounding box center [640, 184] width 898 height 164
copy h2 "The Projection Booth Podcast"
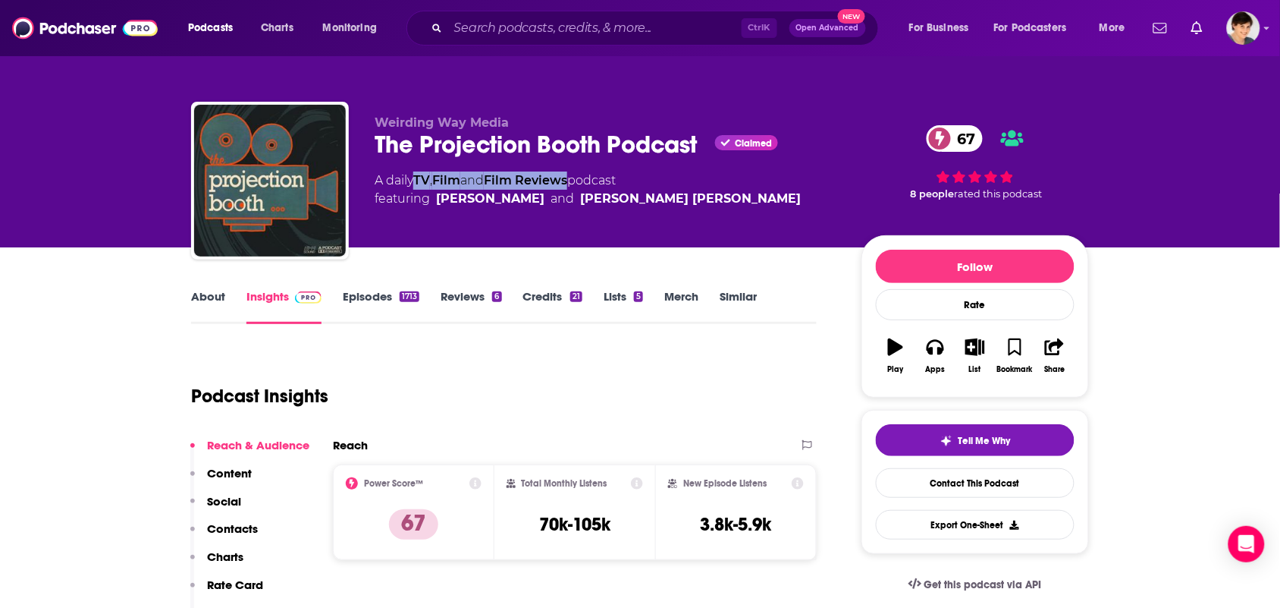
drag, startPoint x: 580, startPoint y: 178, endPoint x: 419, endPoint y: 180, distance: 160.8
click at [419, 180] on div "A daily TV , Film and Film Reviews podcast featuring Mike White and Maitland Mc…" at bounding box center [588, 189] width 426 height 36
copy div "TV , Film and Film Reviews"
drag, startPoint x: 630, startPoint y: 203, endPoint x: 426, endPoint y: 225, distance: 205.1
click at [429, 221] on div "Weirding Way Media The Projection Booth Podcast Claimed 67 A daily TV , Film an…" at bounding box center [606, 175] width 463 height 121
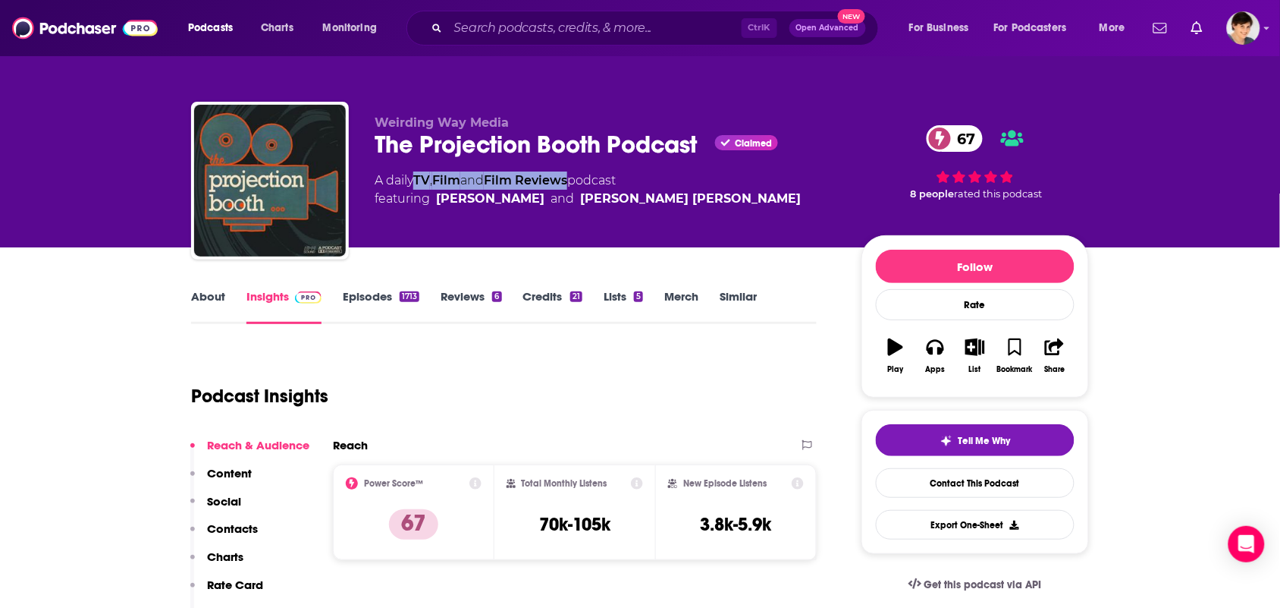
copy span "Mike White and Maitland McDonagh"
click at [520, 119] on p "Weirding Way Media" at bounding box center [606, 122] width 463 height 14
click at [214, 308] on link "About" at bounding box center [208, 306] width 34 height 35
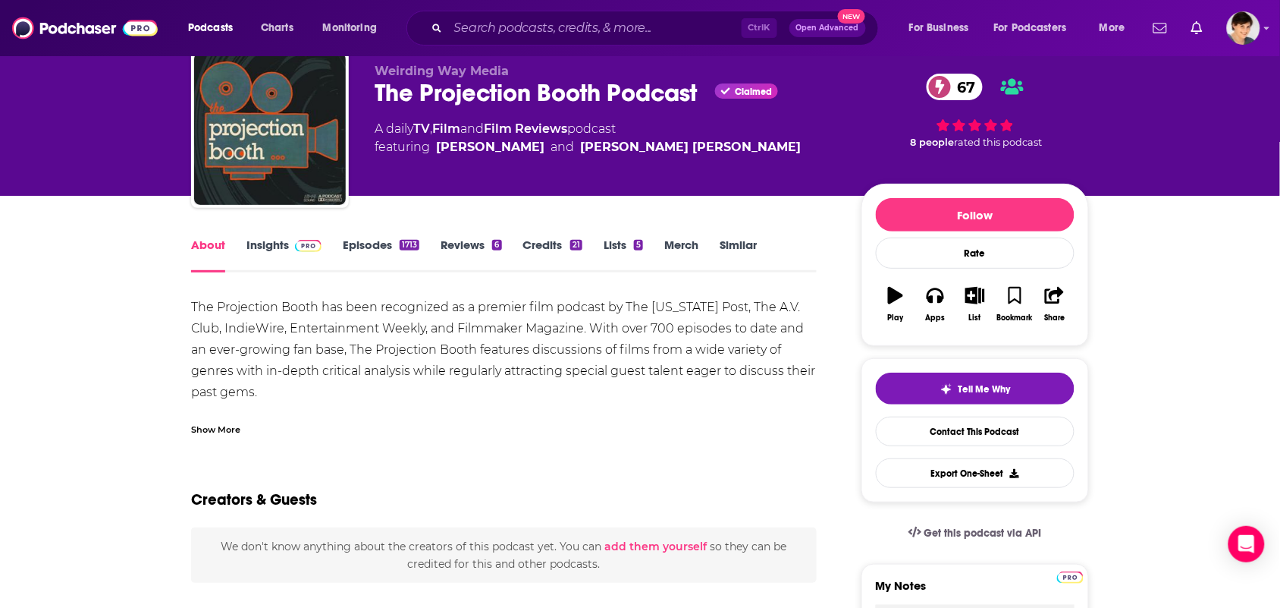
scroll to position [95, 0]
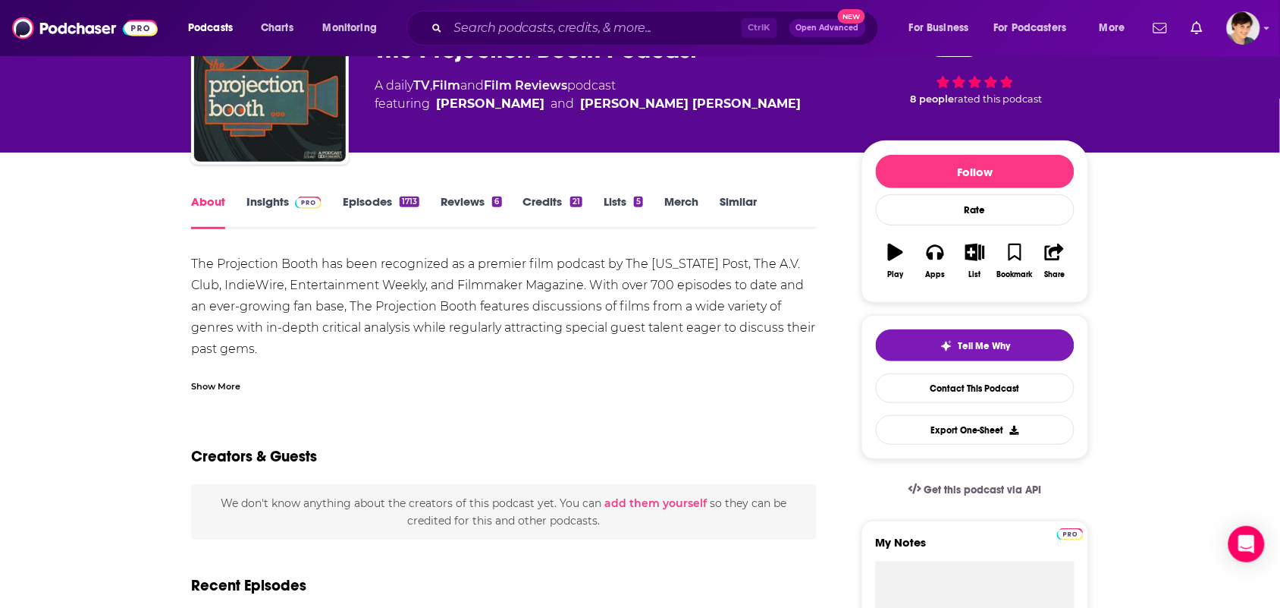
click at [239, 389] on div "Show More" at bounding box center [215, 385] width 49 height 14
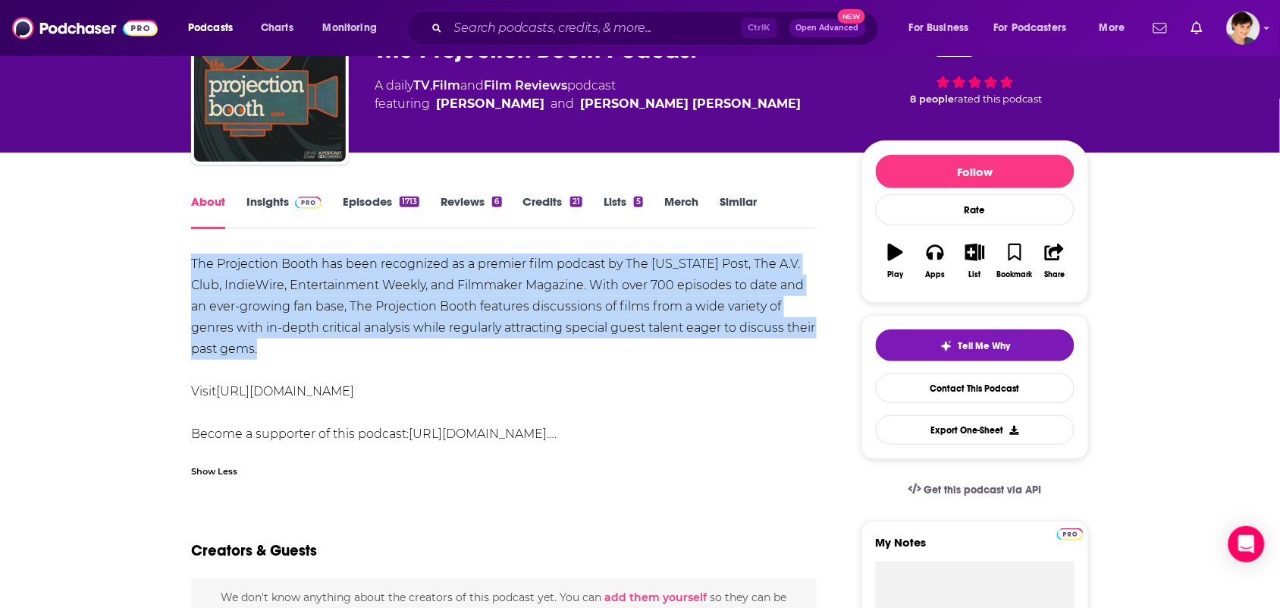
drag, startPoint x: 294, startPoint y: 339, endPoint x: 192, endPoint y: 267, distance: 125.2
click at [192, 267] on div "The Projection Booth has been recognized as a premier film podcast by The Washi…" at bounding box center [504, 348] width 626 height 191
copy div "The Projection Booth has been recognized as a premier film podcast by The Washi…"
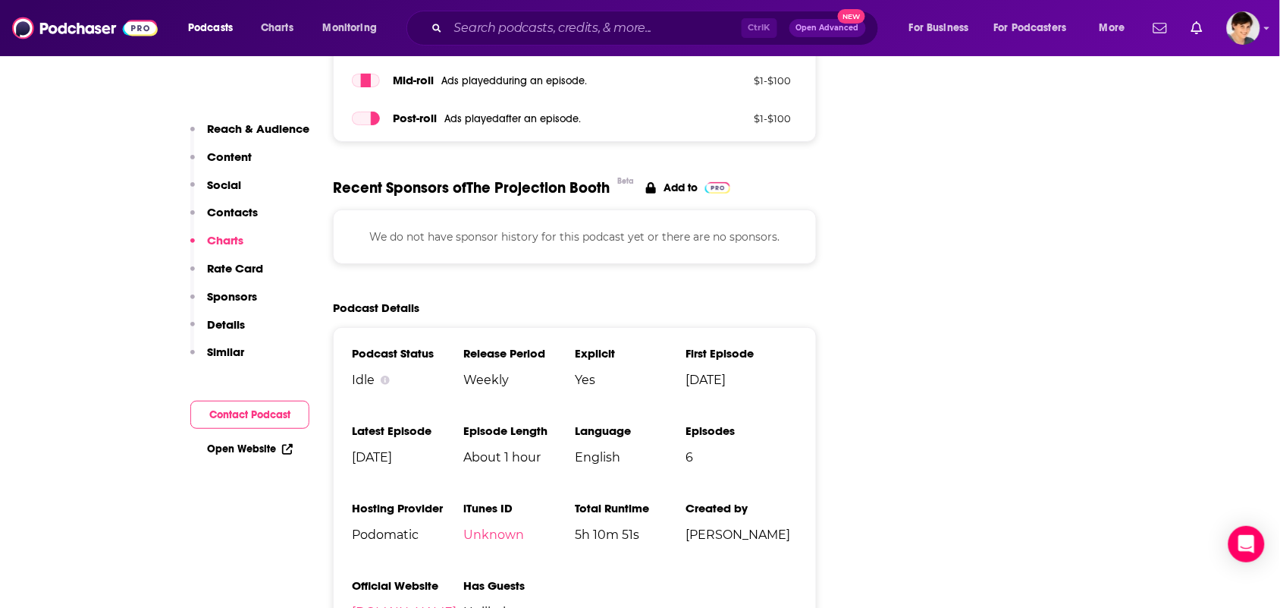
scroll to position [2086, 0]
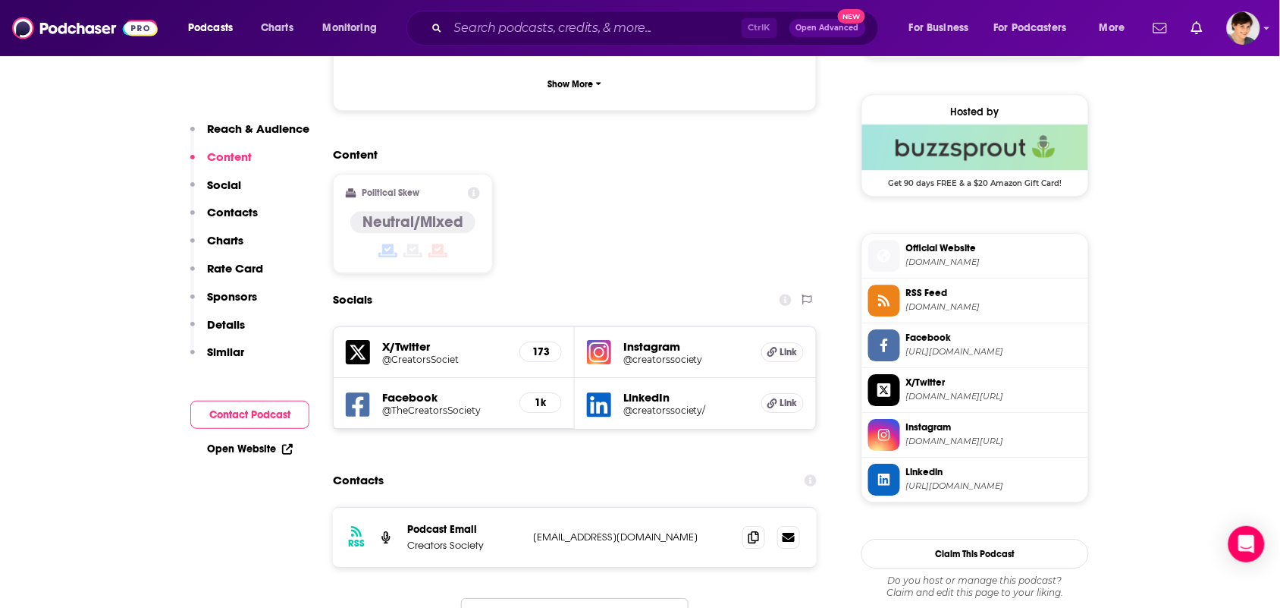
scroll to position [1233, 0]
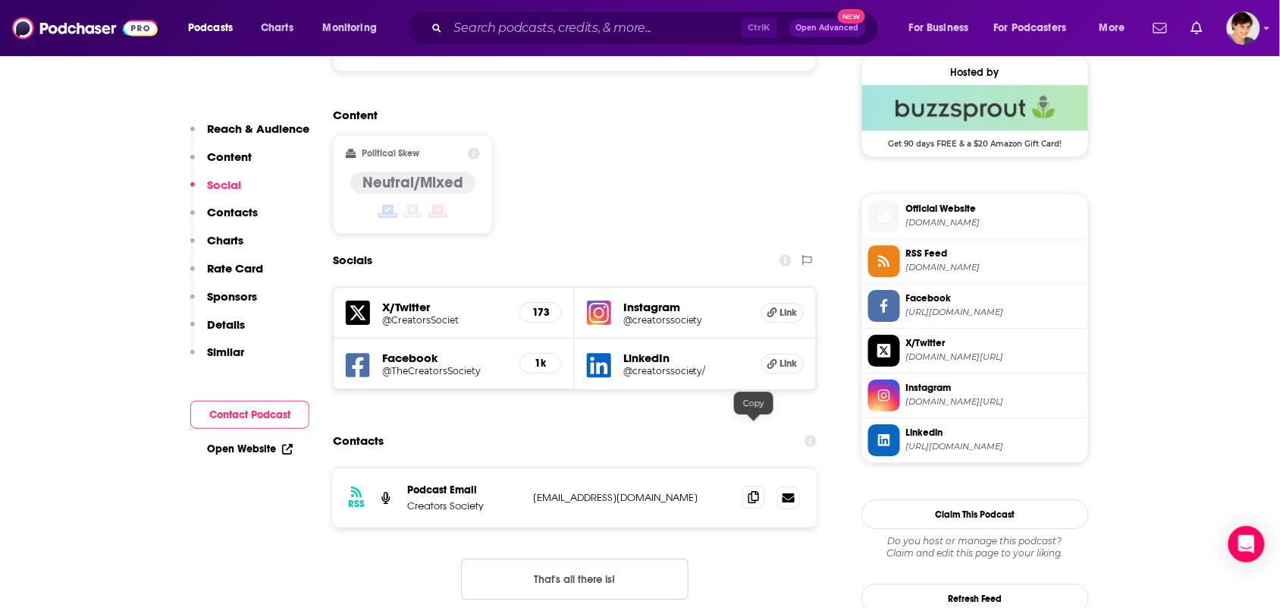
click at [758, 485] on span at bounding box center [754, 496] width 23 height 23
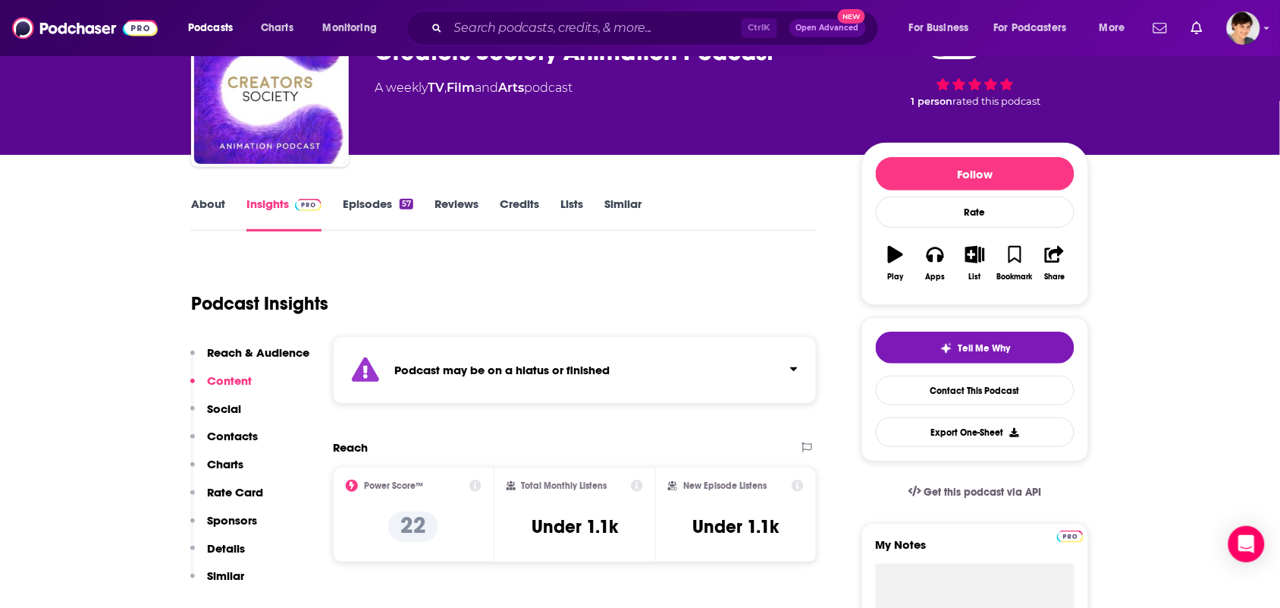
scroll to position [0, 0]
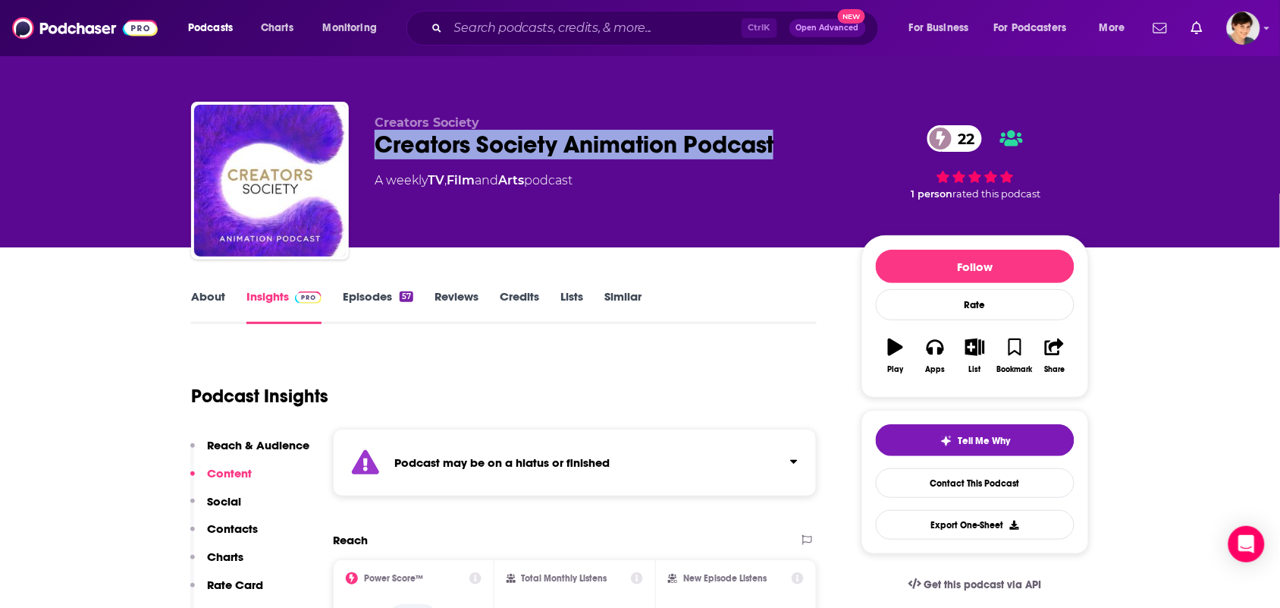
drag, startPoint x: 783, startPoint y: 149, endPoint x: 546, endPoint y: 76, distance: 247.6
click at [395, 143] on div "Creators Society Animation Podcast 22" at bounding box center [606, 145] width 463 height 30
copy h2 "reators Society Animation Podcast"
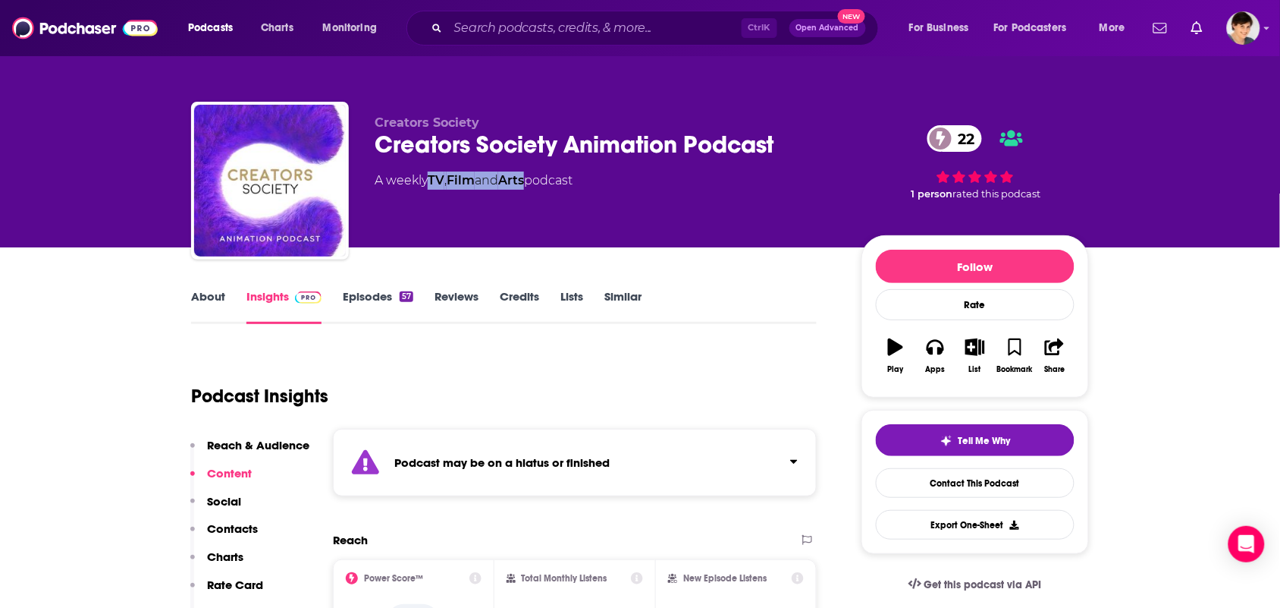
drag, startPoint x: 536, startPoint y: 190, endPoint x: 431, endPoint y: 186, distance: 105.5
click at [431, 186] on div "Creators Society Creators Society Animation Podcast 22 A weekly TV , Film and A…" at bounding box center [606, 175] width 463 height 121
copy div "TV , Film and Arts"
click at [205, 305] on link "About" at bounding box center [208, 306] width 34 height 35
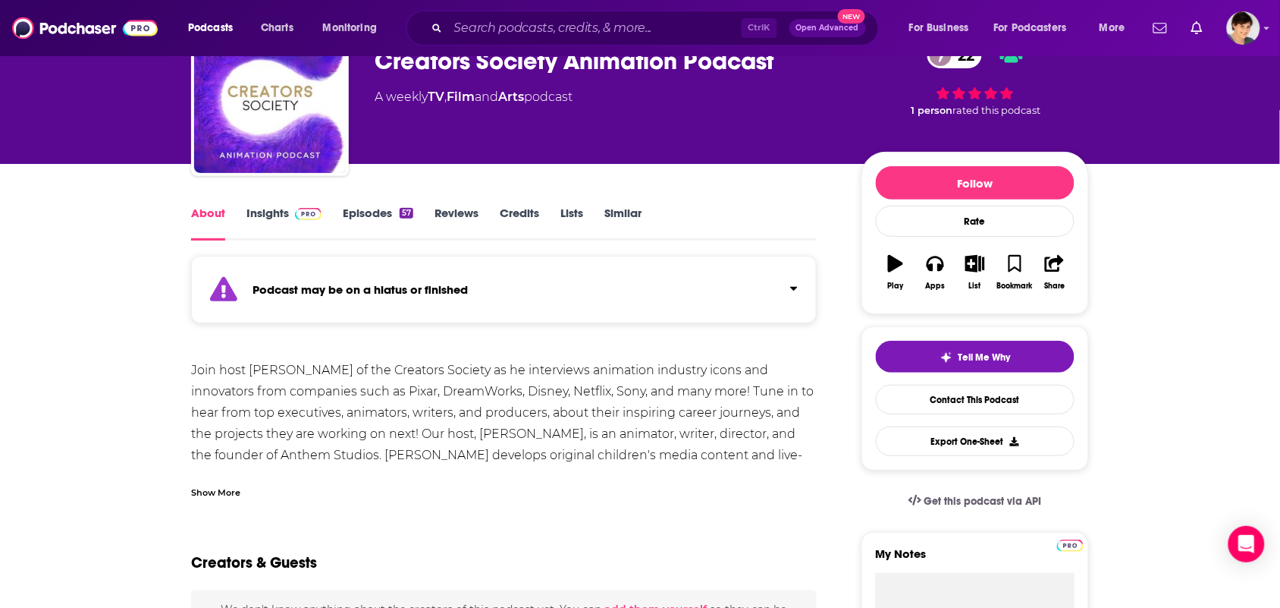
scroll to position [95, 0]
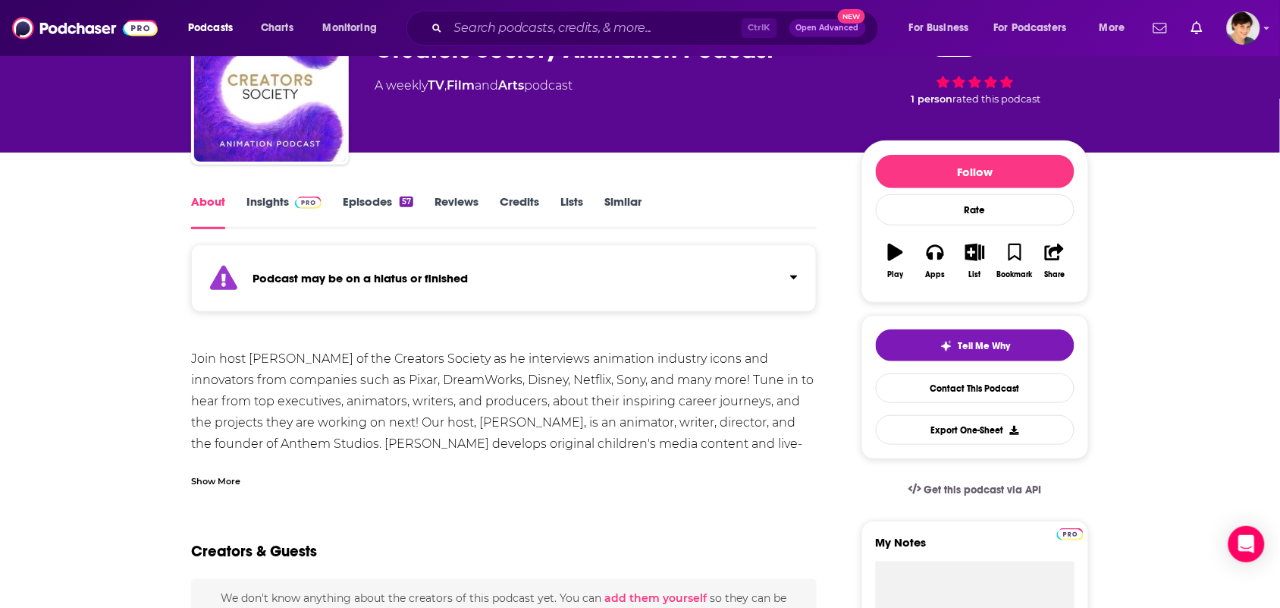
click at [239, 473] on div "Show More" at bounding box center [215, 480] width 49 height 14
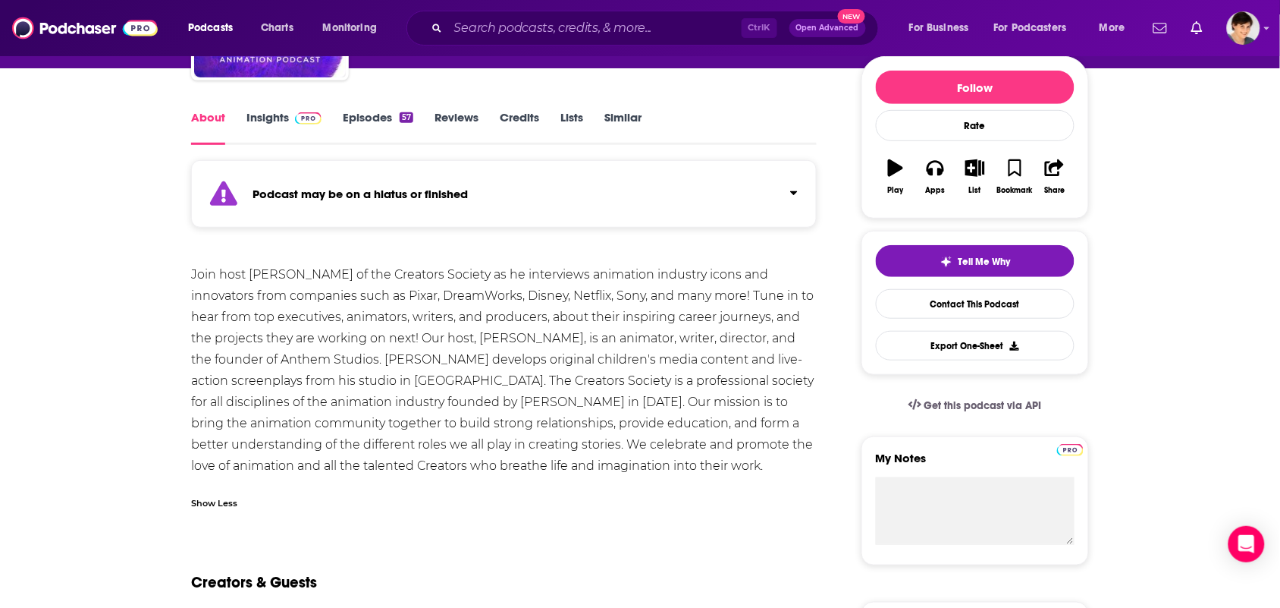
scroll to position [190, 0]
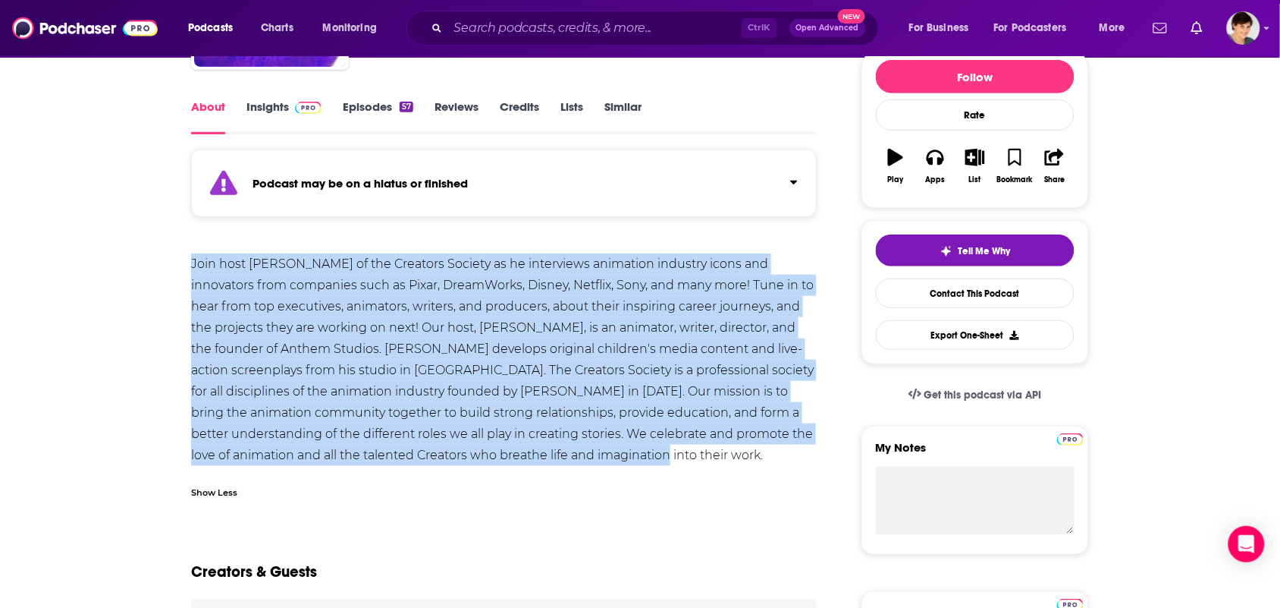
drag, startPoint x: 613, startPoint y: 460, endPoint x: 184, endPoint y: 262, distance: 472.8
copy div "Join host [PERSON_NAME] of the Creators Society as he interviews animation indu…"
